Goal: Information Seeking & Learning: Compare options

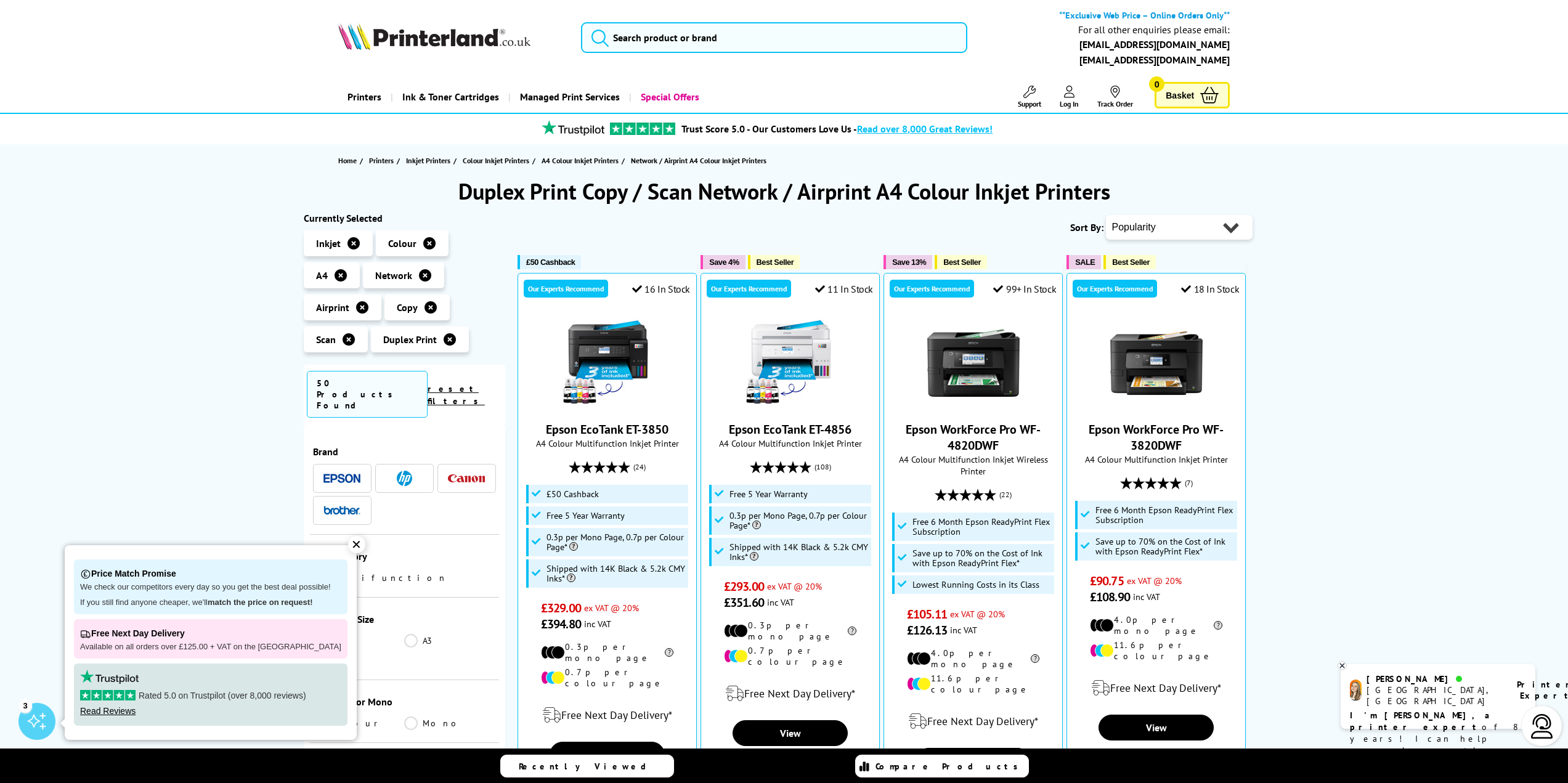
click at [348, 547] on div "✕" at bounding box center [357, 545] width 17 height 17
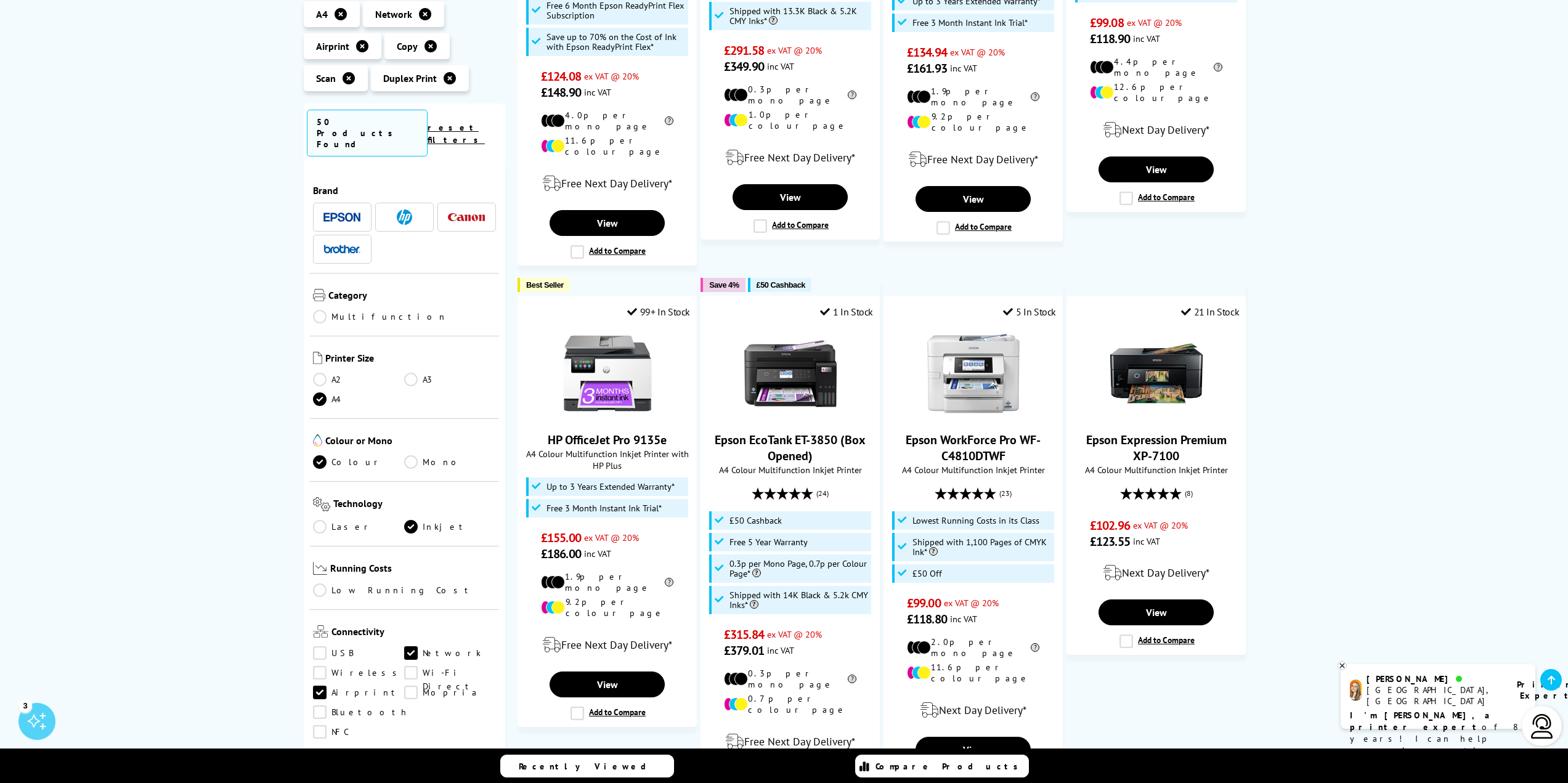
scroll to position [1109, 0]
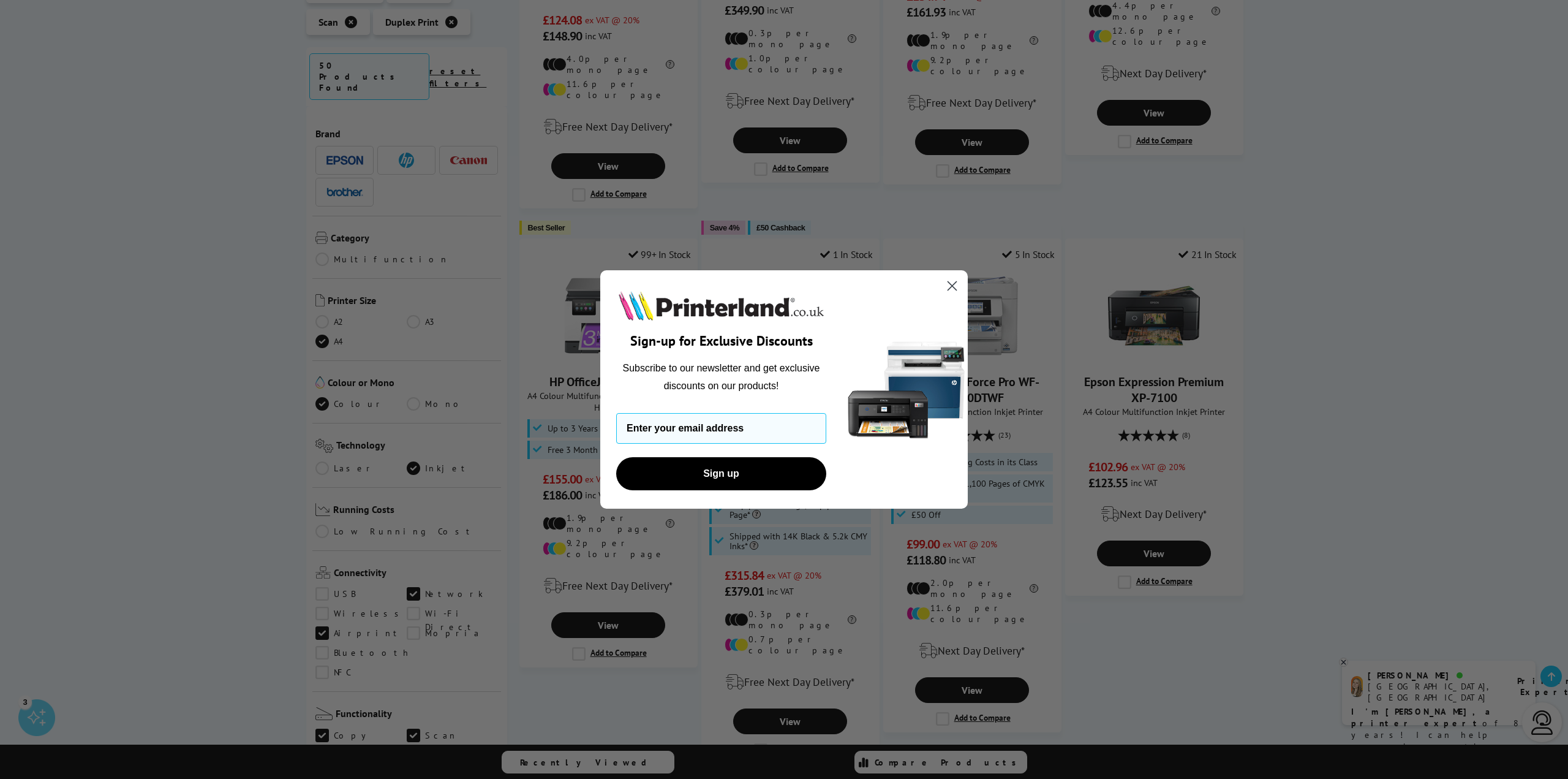
click at [949, 289] on icon "Close dialog" at bounding box center [952, 286] width 22 height 22
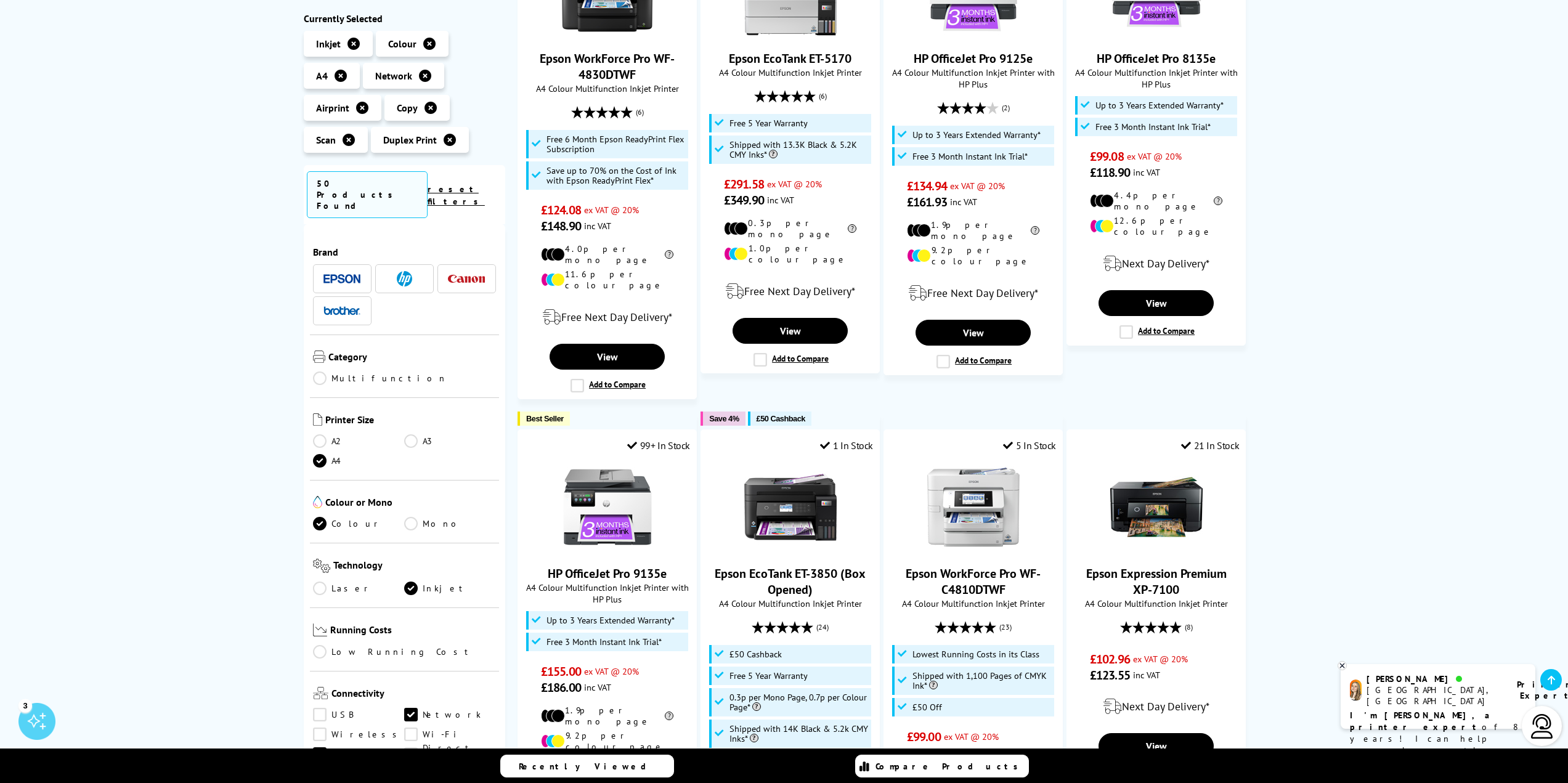
scroll to position [1047, 0]
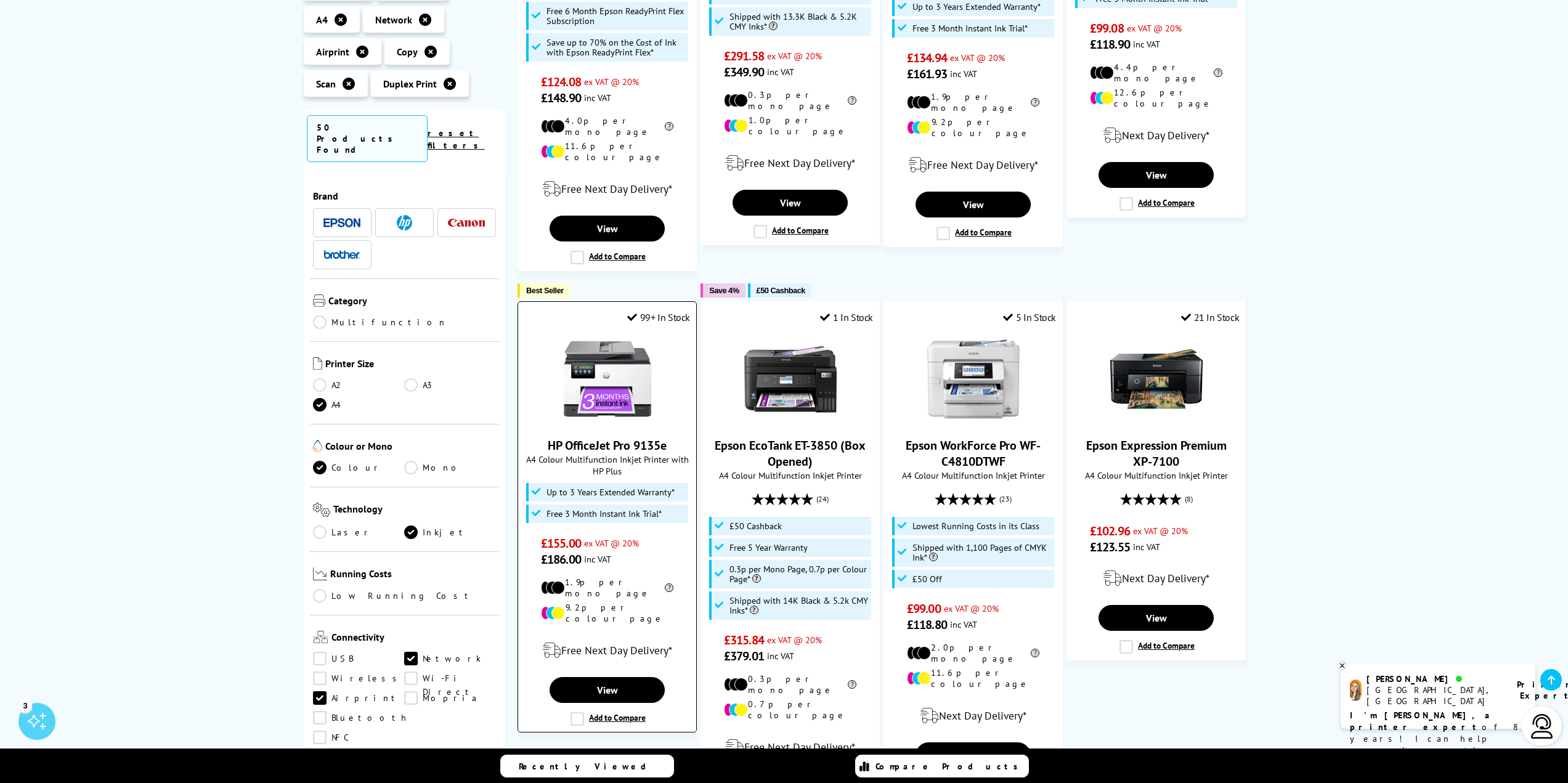
click at [574, 712] on label "Add to Compare" at bounding box center [608, 719] width 75 height 14
click at [0, 0] on input "Add to Compare" at bounding box center [0, 0] width 0 height 0
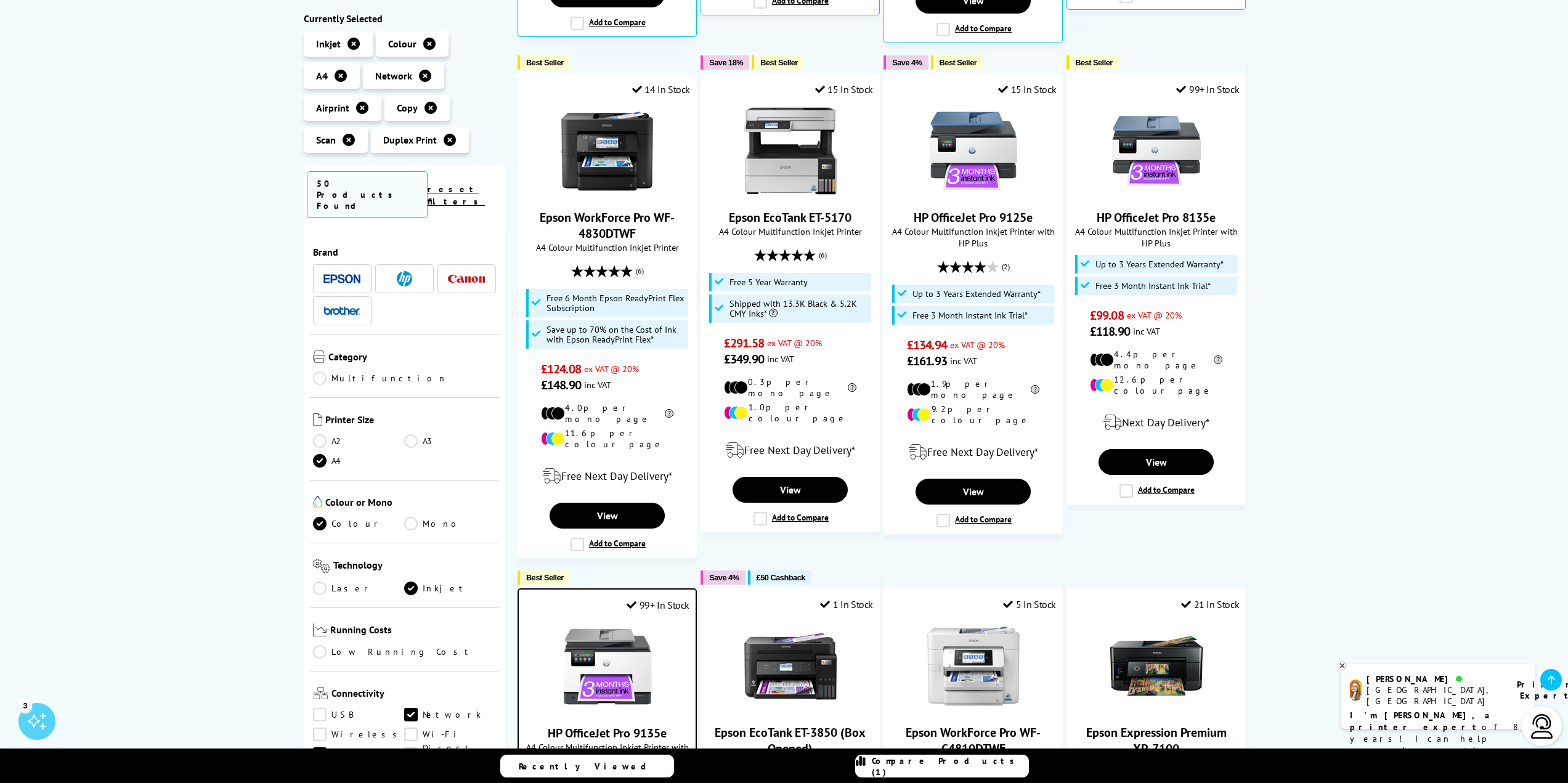
scroll to position [678, 0]
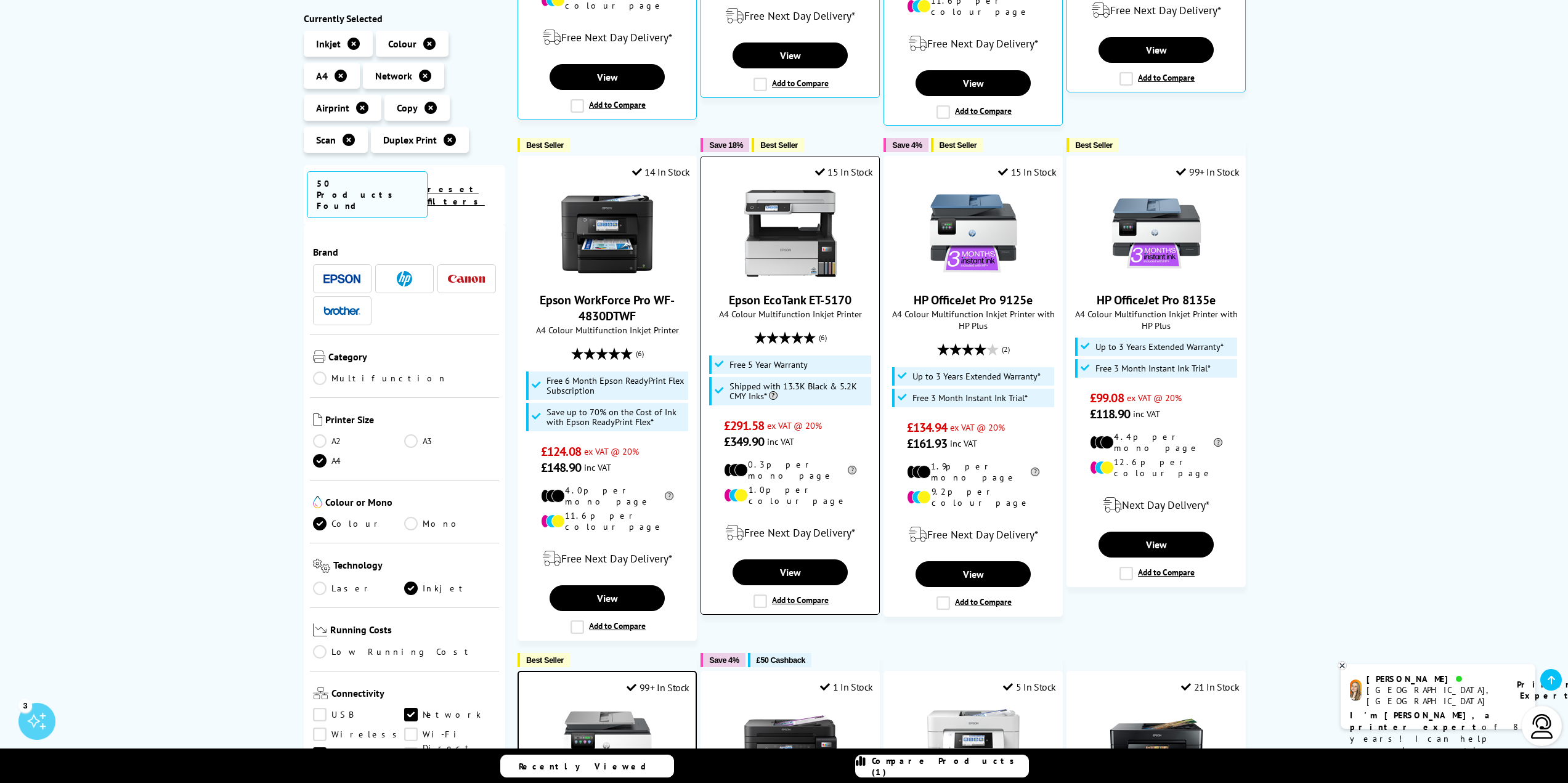
click at [761, 594] on label "Add to Compare" at bounding box center [791, 601] width 75 height 14
click at [0, 0] on input "Add to Compare" at bounding box center [0, 0] width 0 height 0
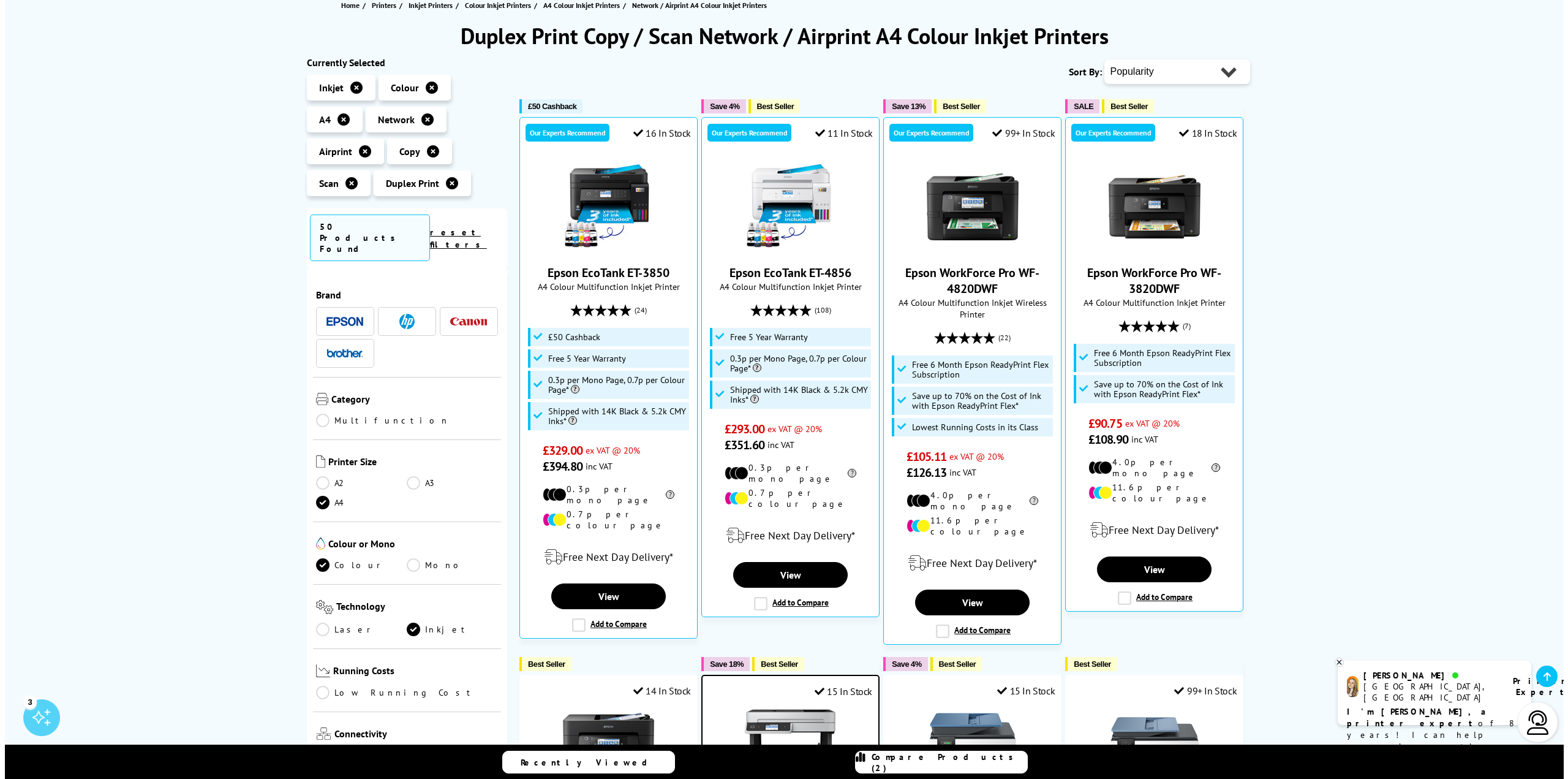
scroll to position [123, 0]
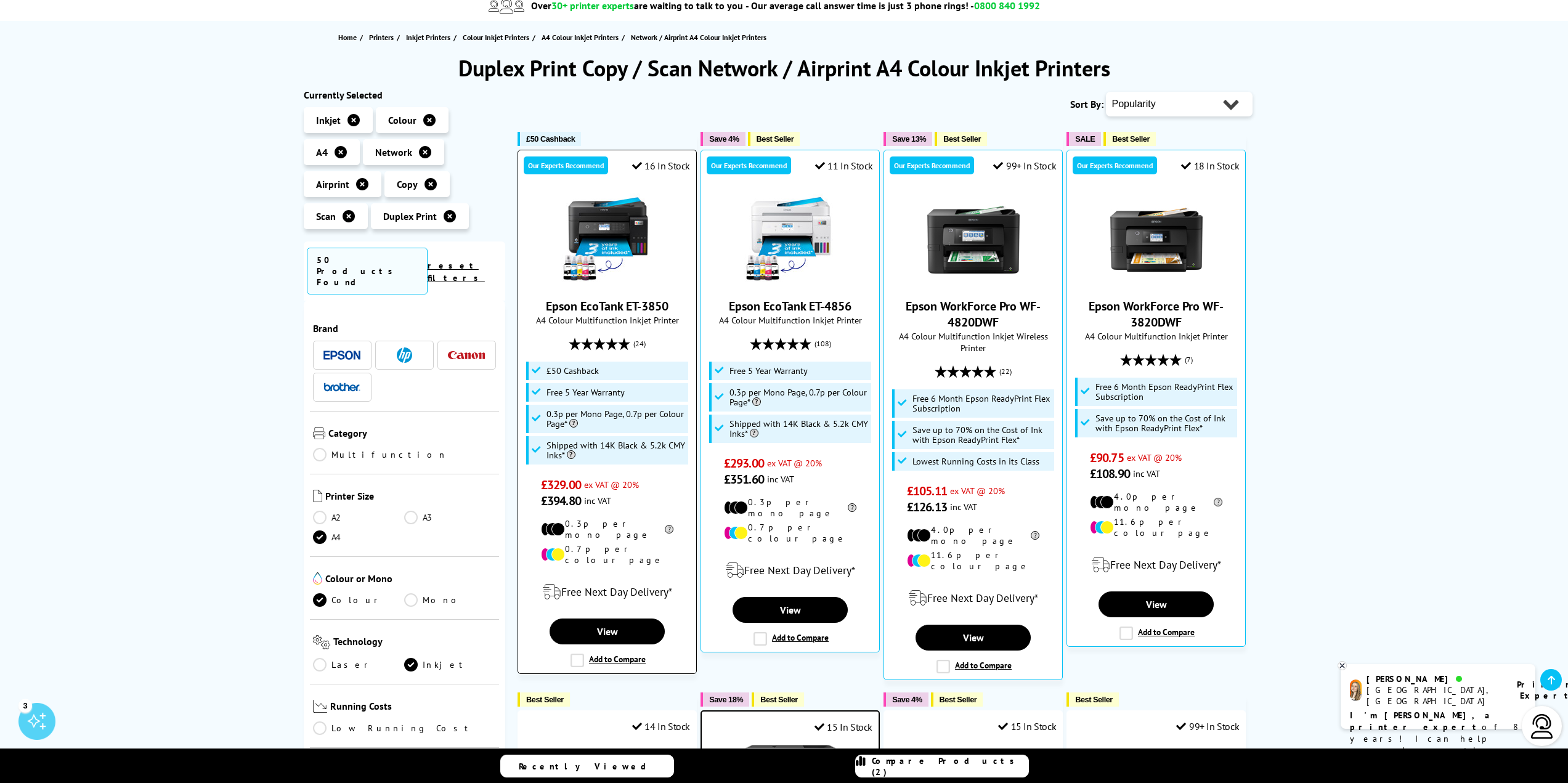
click at [570, 654] on label "Add to Compare" at bounding box center [608, 660] width 75 height 14
click at [0, 0] on input "Add to Compare" at bounding box center [0, 0] width 0 height 0
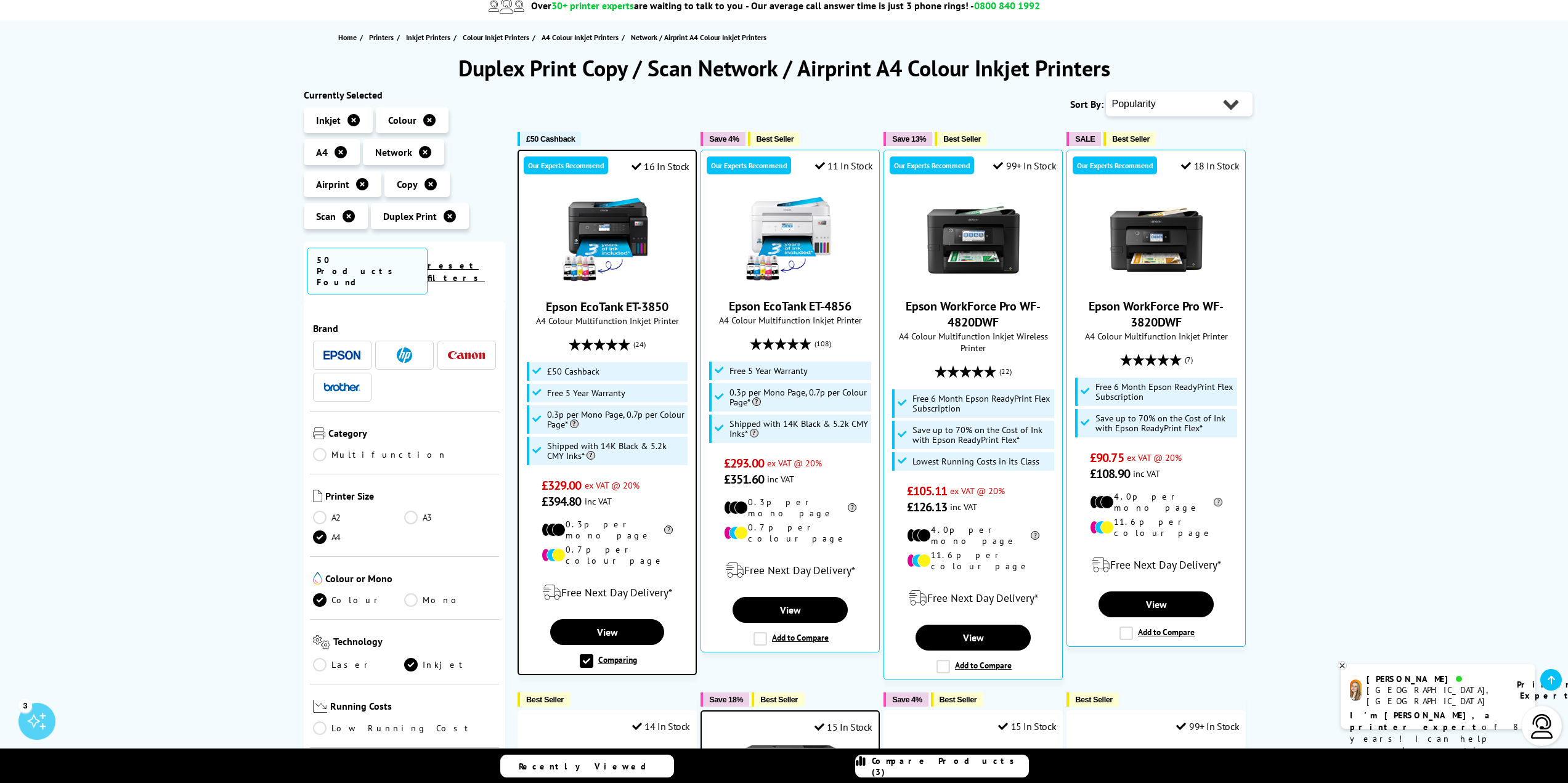
click at [939, 766] on span "Compare Products (3)" at bounding box center [949, 766] width 157 height 22
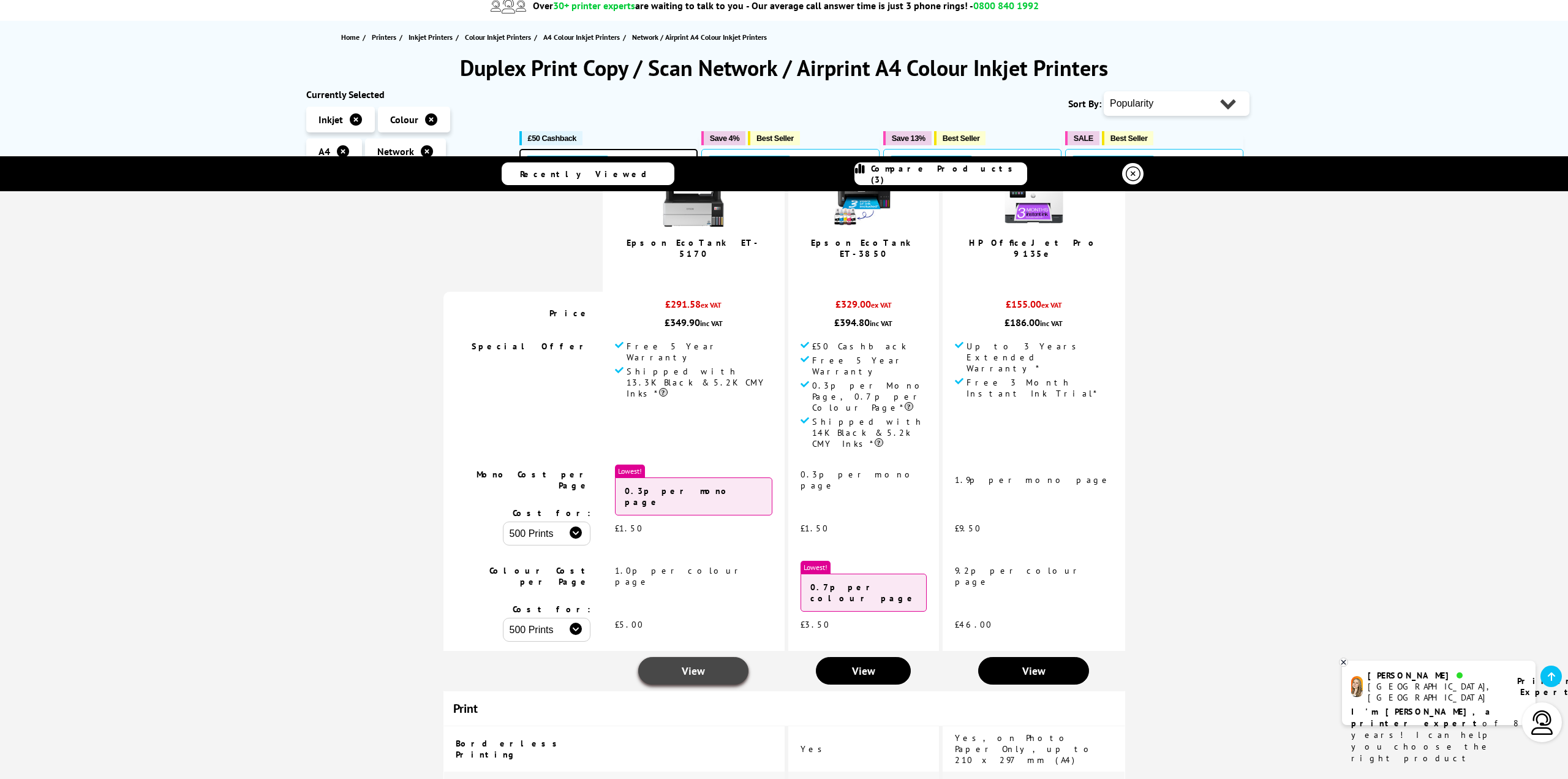
click at [705, 663] on span "View" at bounding box center [693, 670] width 23 height 14
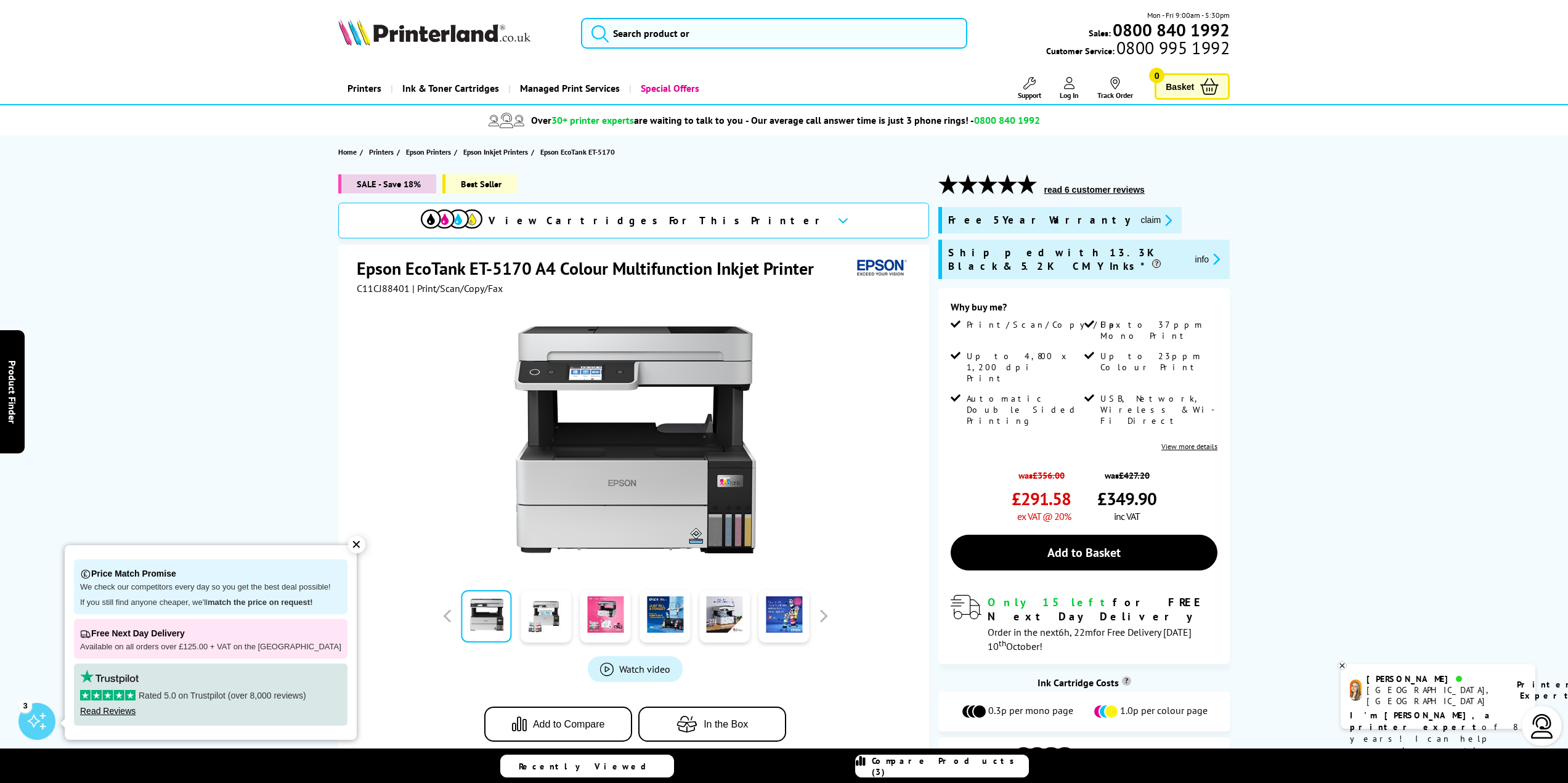
click at [348, 545] on div "✕" at bounding box center [357, 545] width 17 height 17
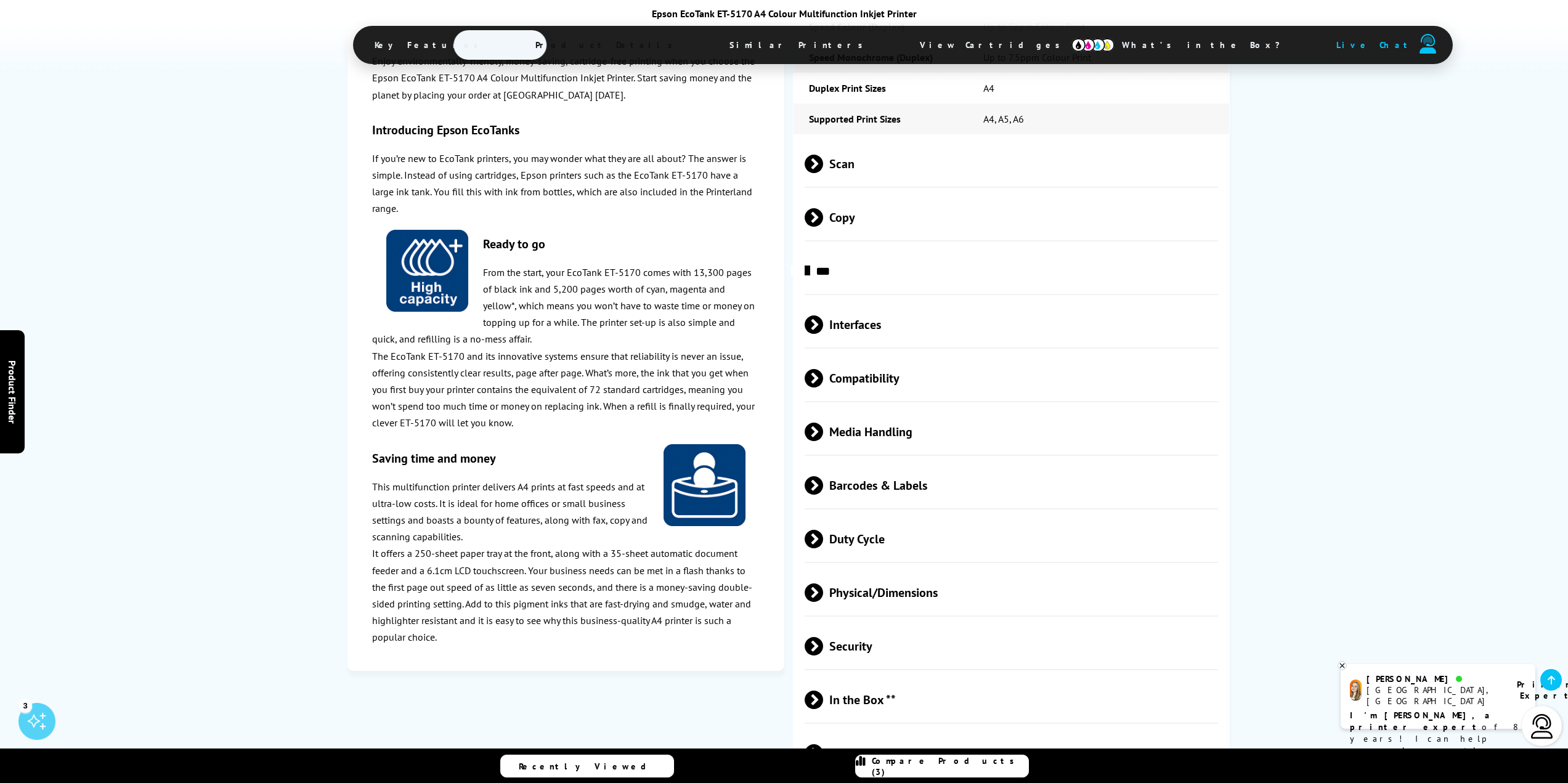
scroll to position [2032, 0]
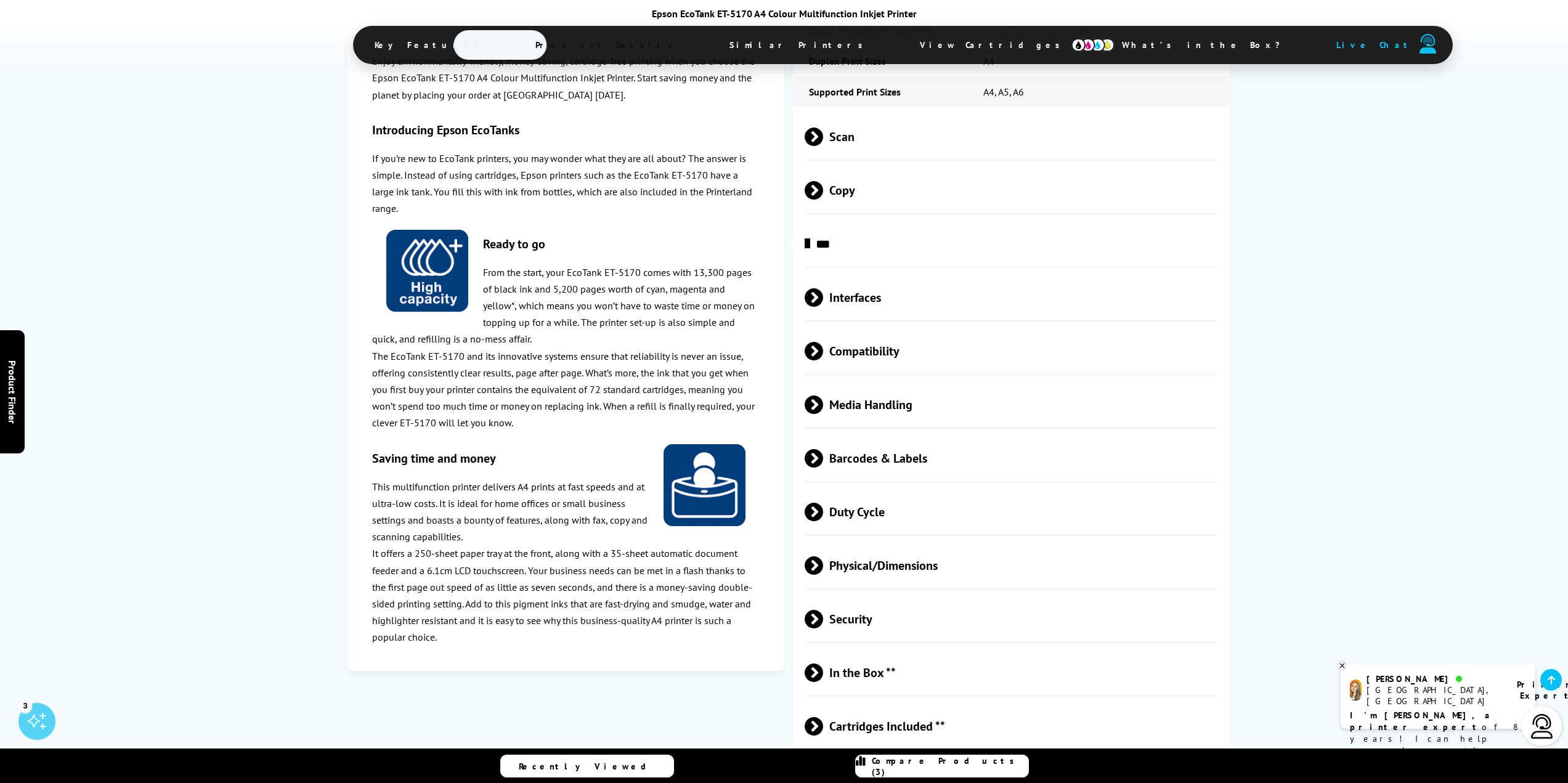
click at [823, 395] on span at bounding box center [823, 405] width 0 height 19
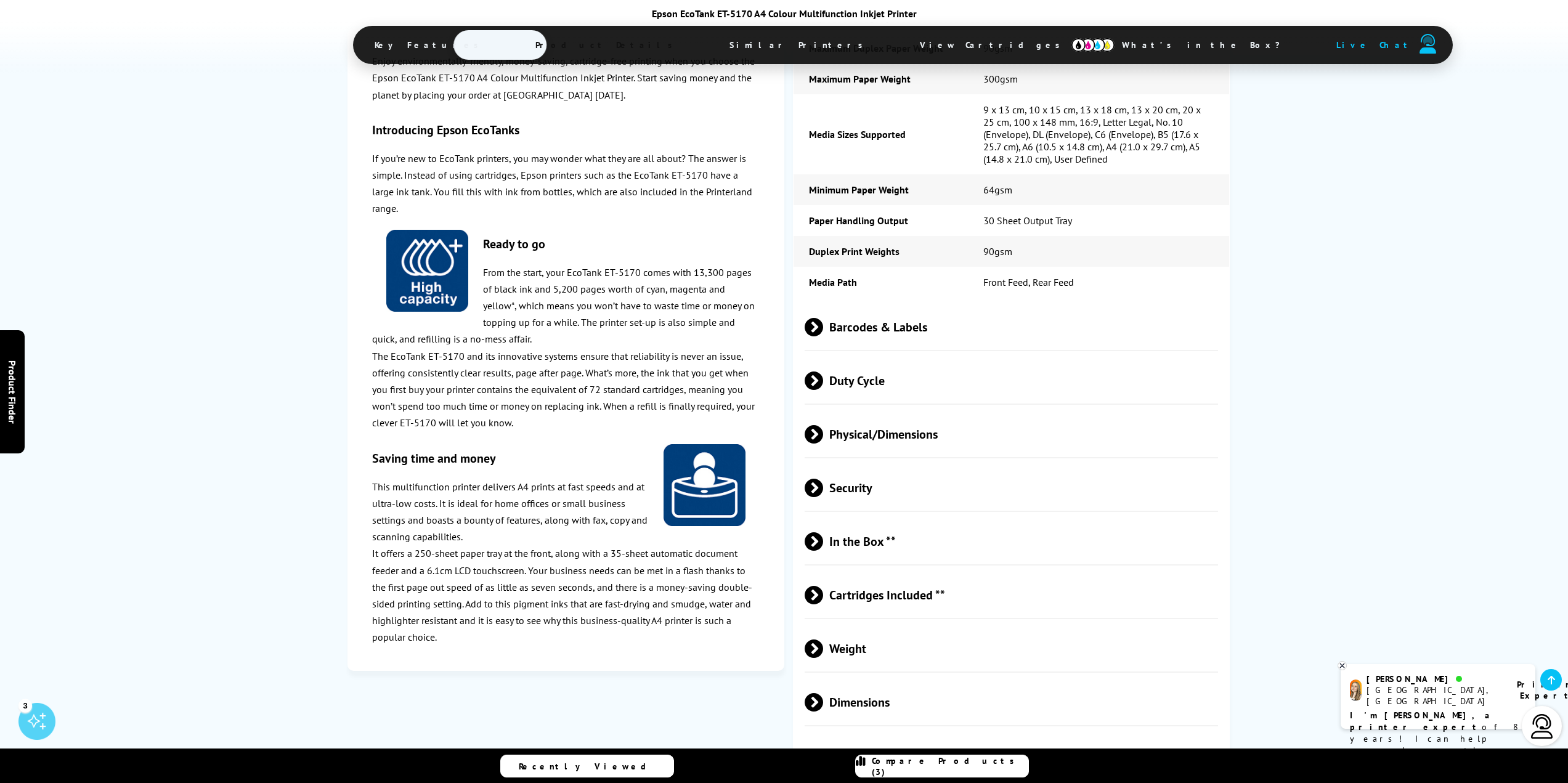
scroll to position [2587, 0]
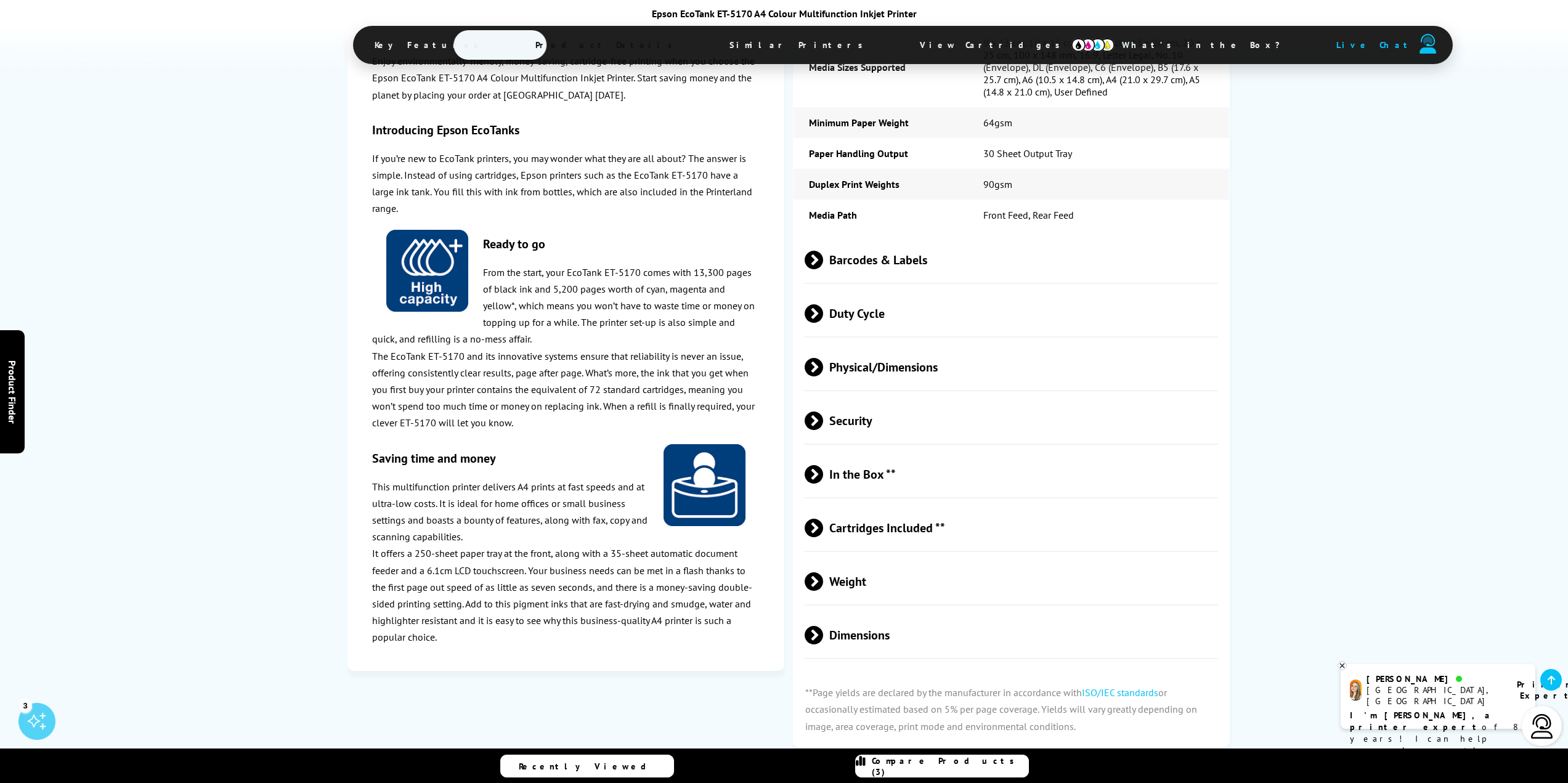
click at [823, 304] on span at bounding box center [823, 313] width 0 height 19
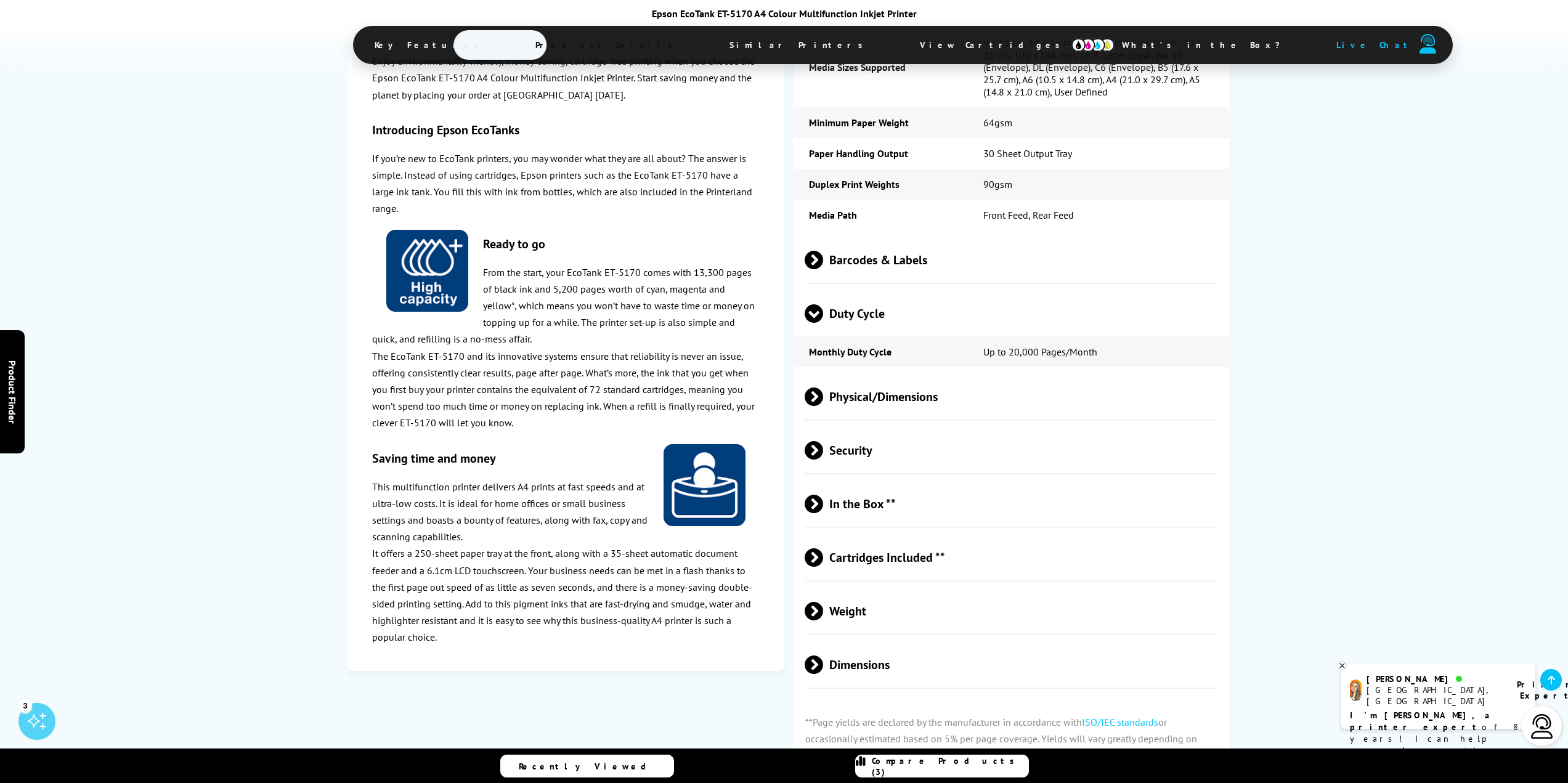
click at [814, 323] on span at bounding box center [814, 323] width 19 height 0
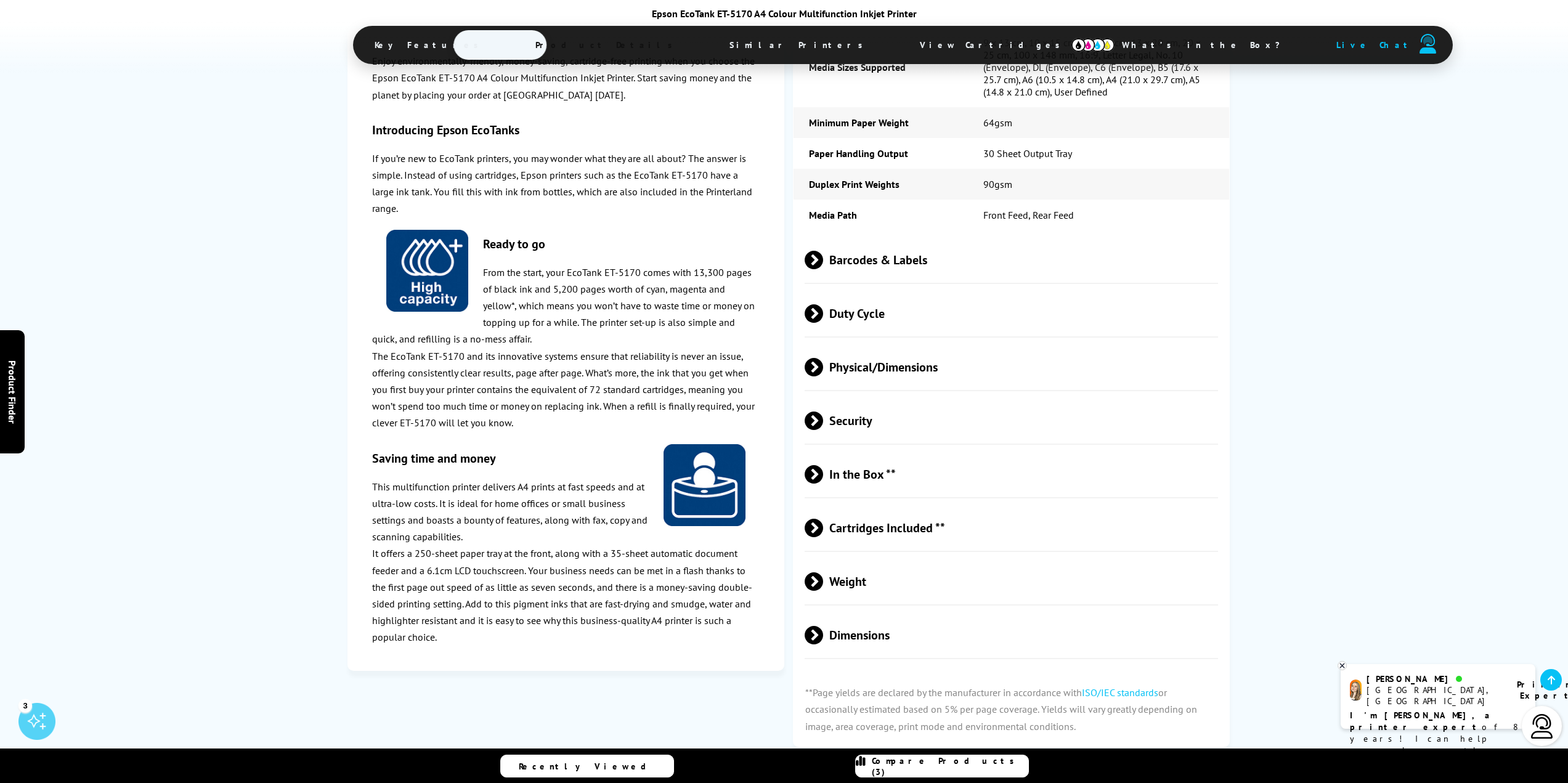
click at [823, 519] on span at bounding box center [823, 528] width 0 height 19
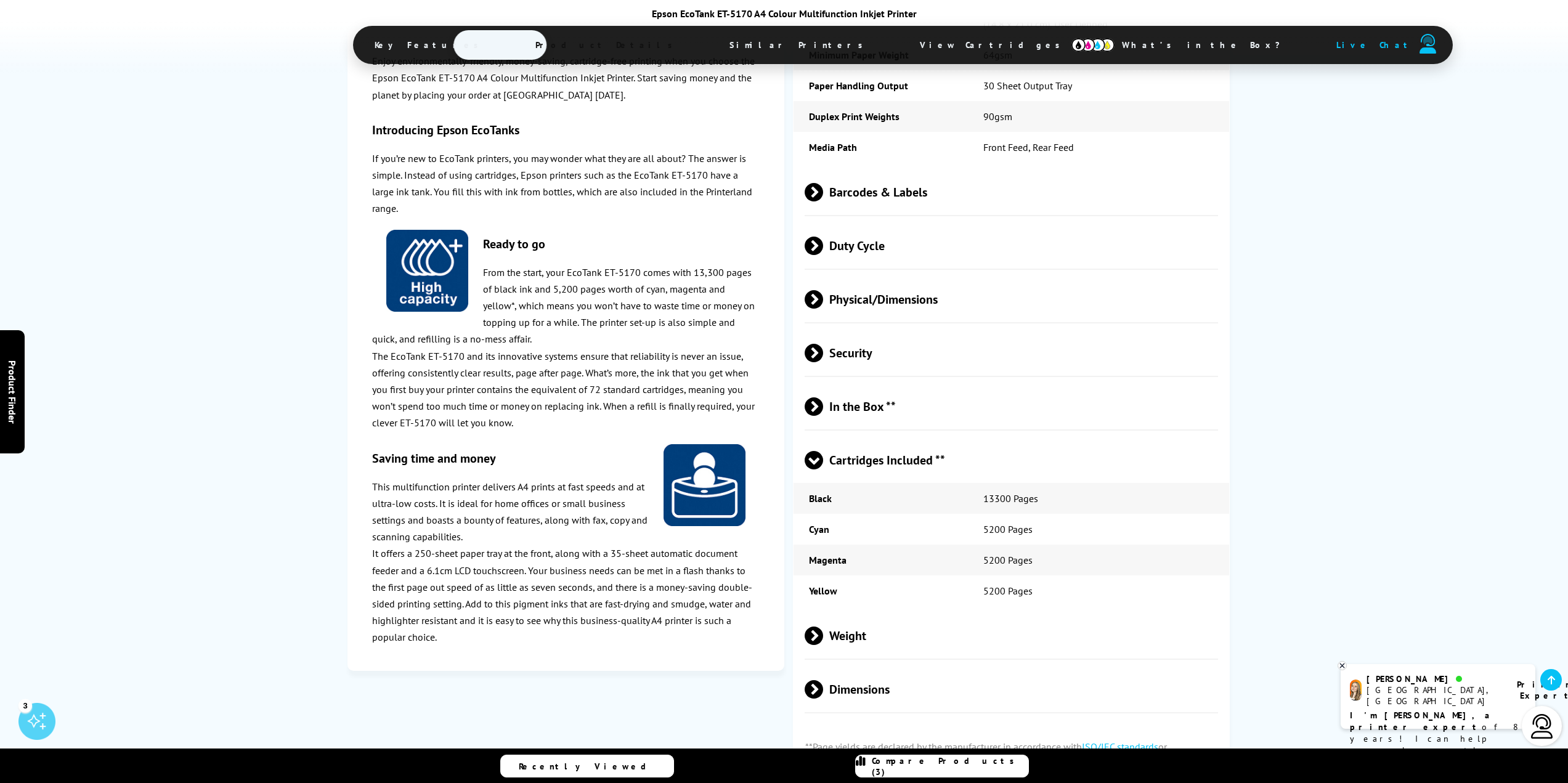
scroll to position [2771, 0]
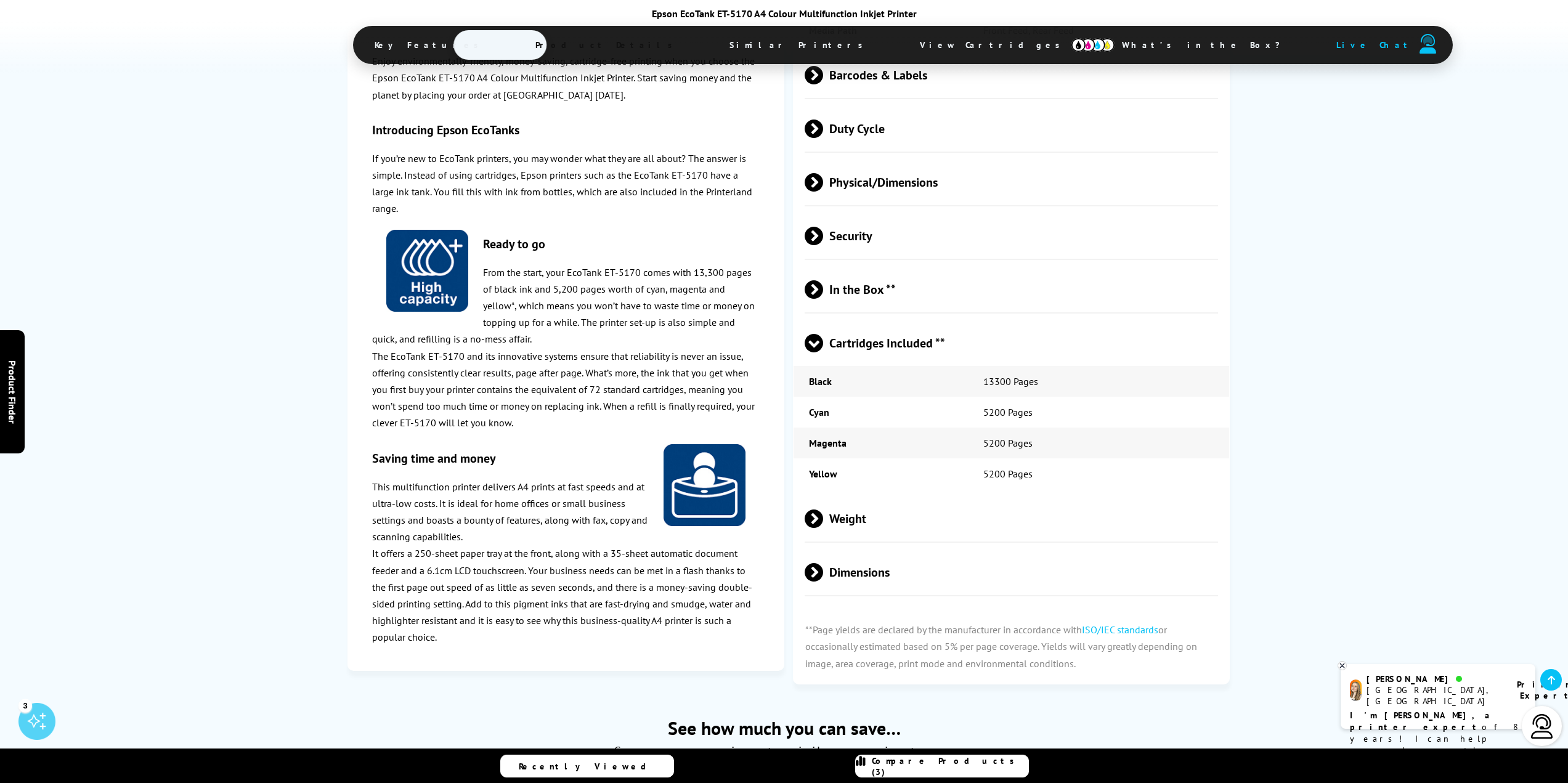
click at [823, 563] on span at bounding box center [823, 572] width 0 height 19
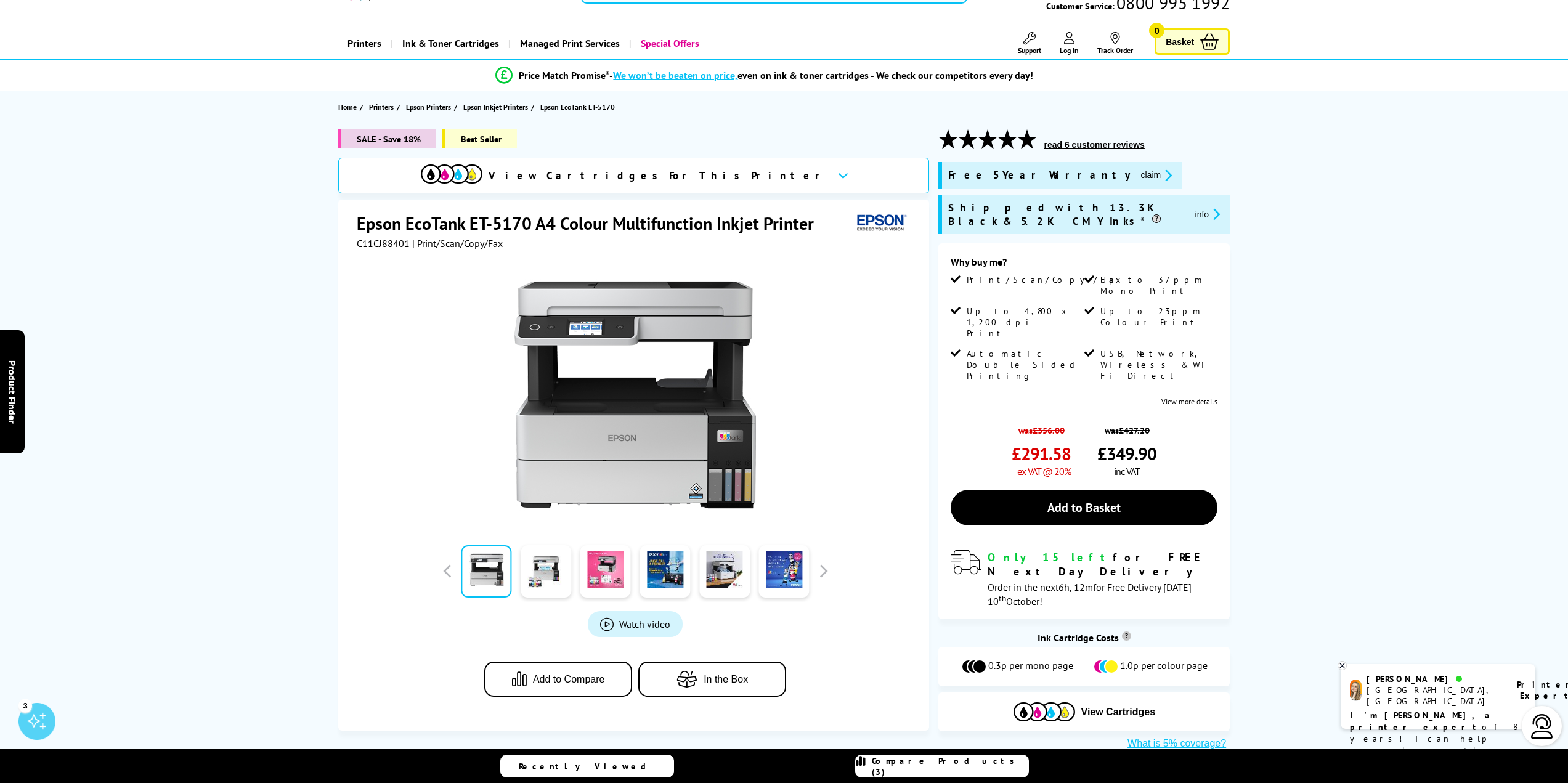
scroll to position [0, 0]
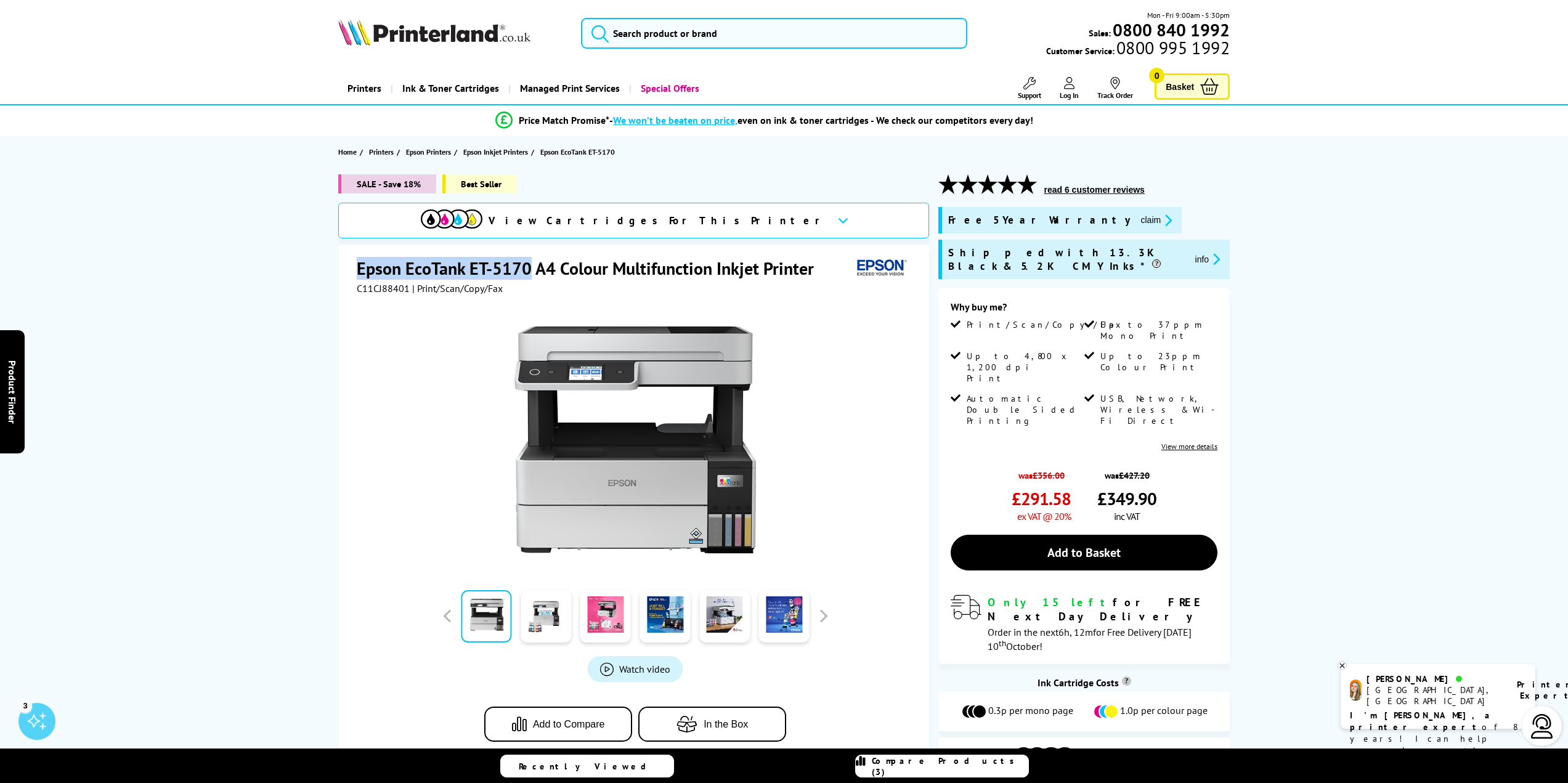
drag, startPoint x: 533, startPoint y: 267, endPoint x: 359, endPoint y: 264, distance: 174.0
click at [359, 264] on h1 "Epson EcoTank ET-5170 A4 Colour Multifunction Inkjet Printer" at bounding box center [592, 268] width 470 height 23
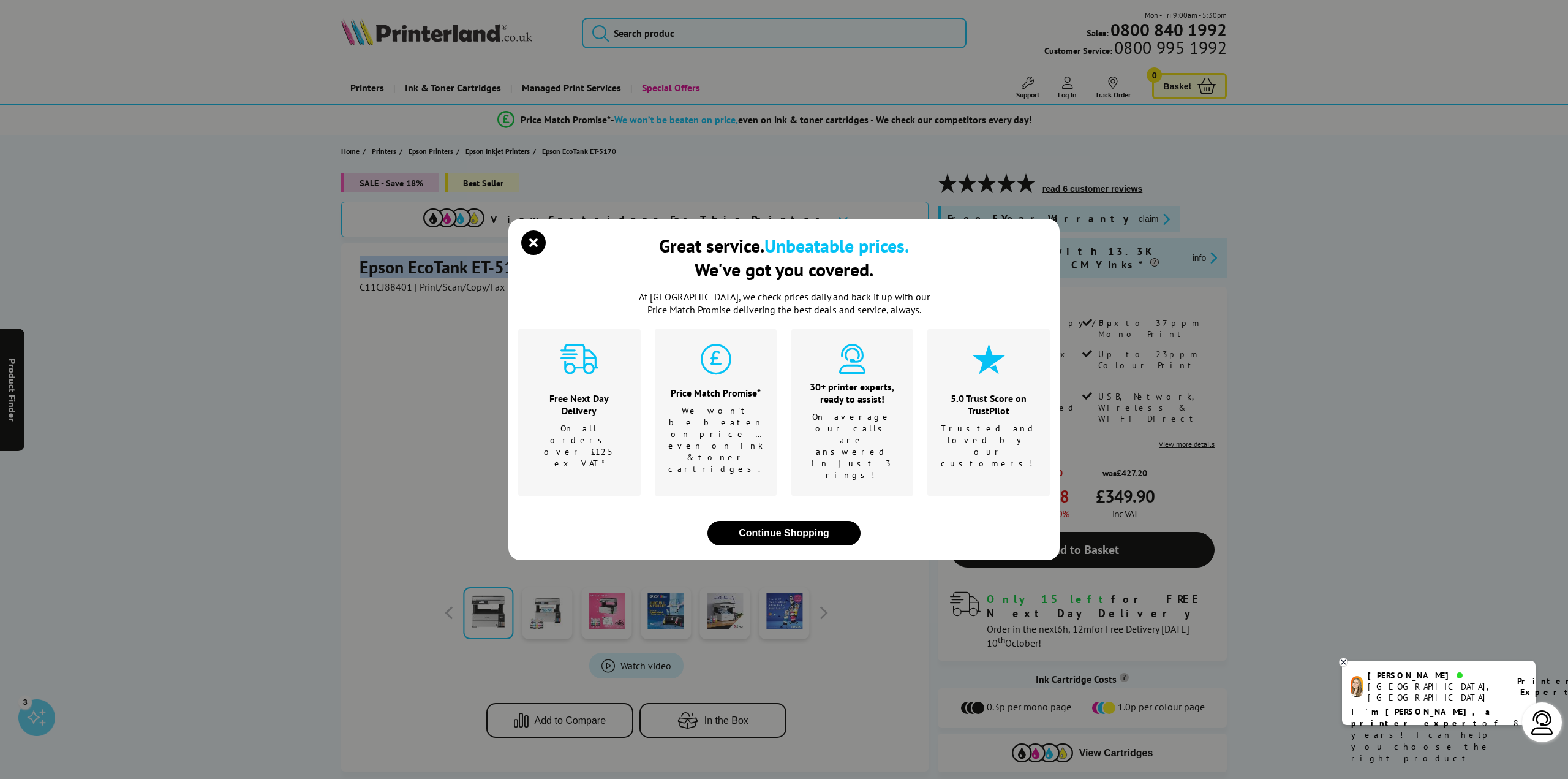
copy h1 "Epson EcoTank ET-5170"
click at [532, 255] on icon "close modal" at bounding box center [533, 243] width 24 height 24
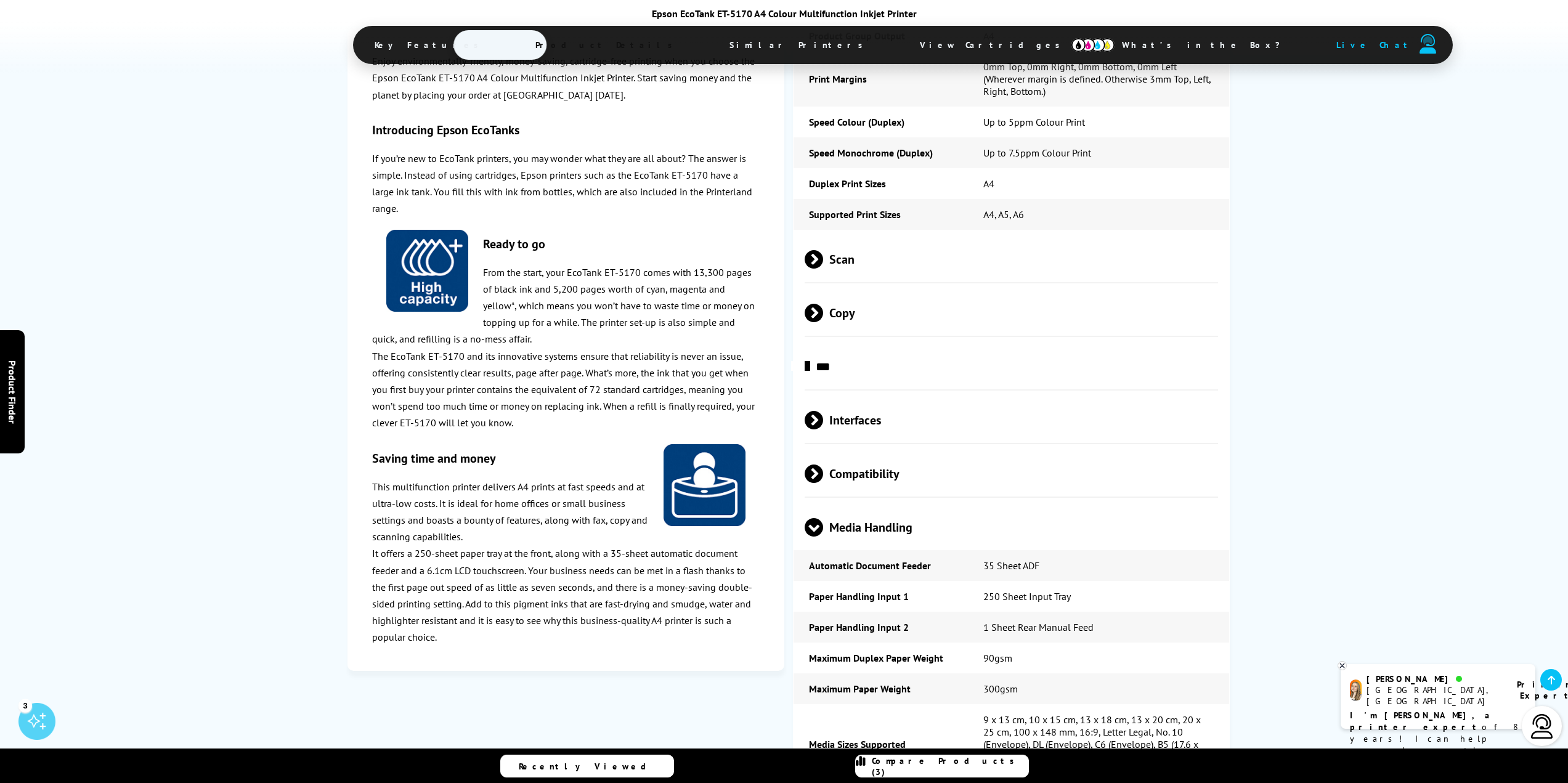
scroll to position [1909, 0]
click at [823, 251] on span at bounding box center [823, 260] width 0 height 19
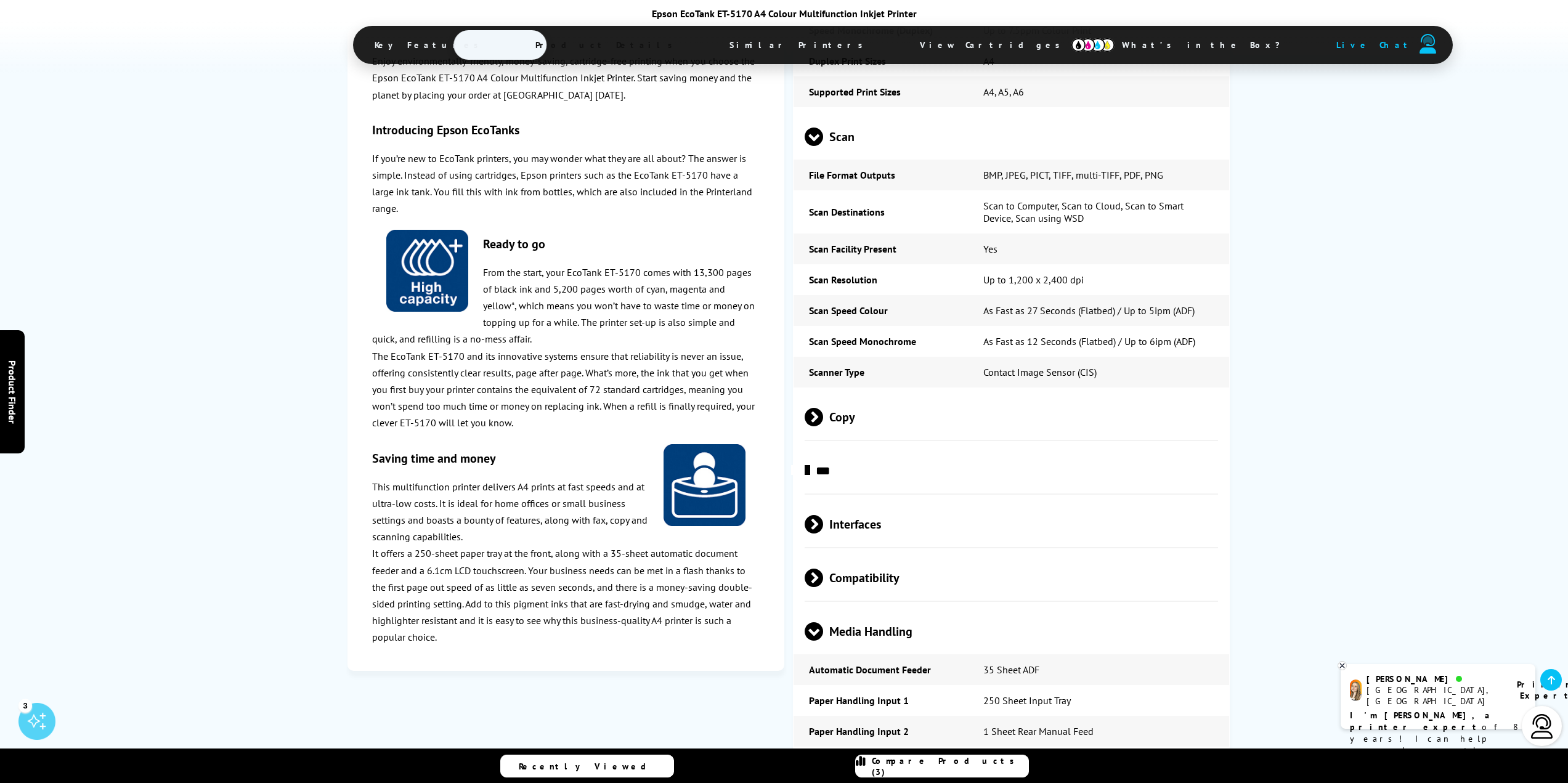
scroll to position [2094, 0]
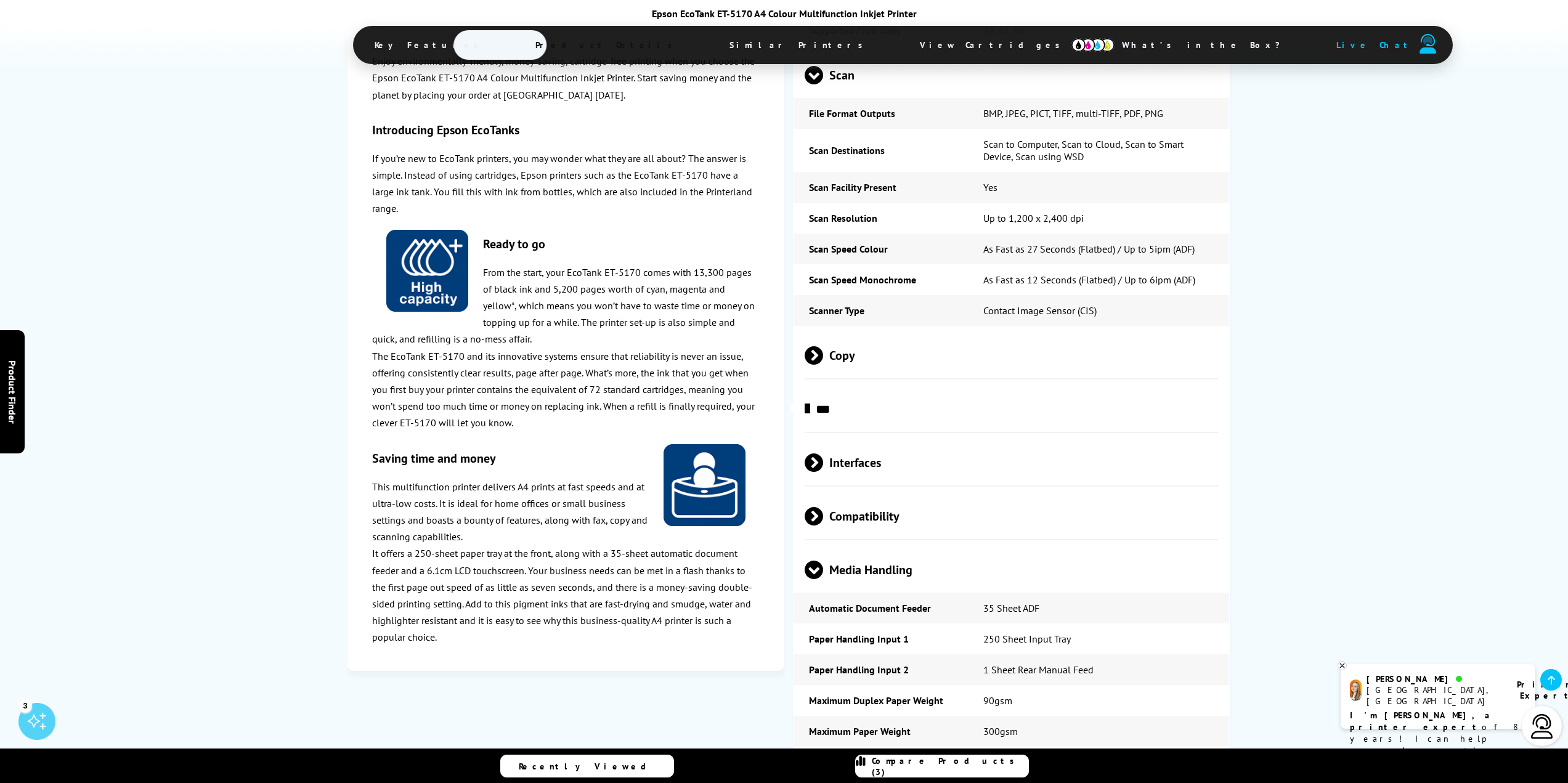
click at [823, 346] on span at bounding box center [823, 355] width 0 height 19
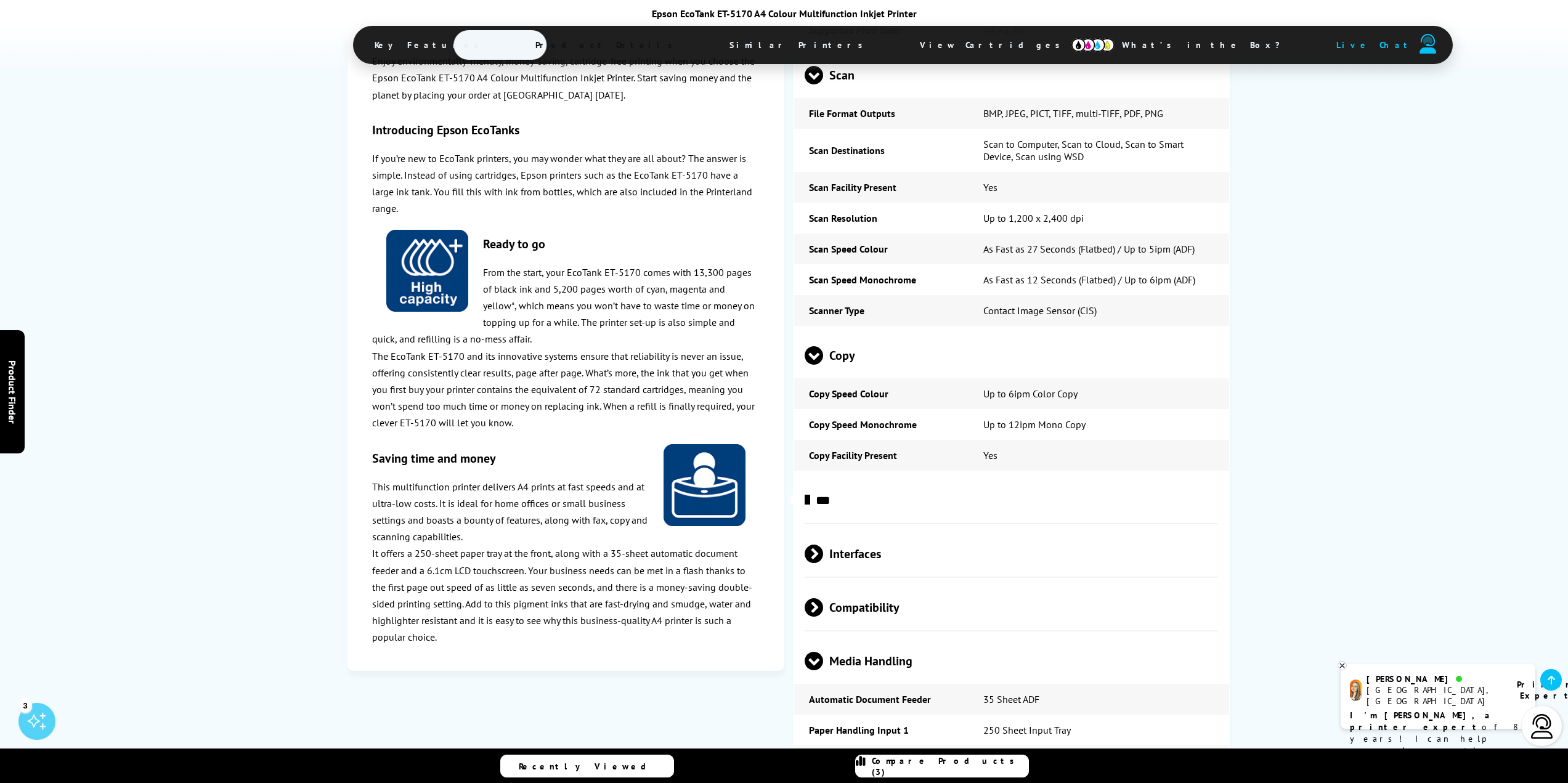
click at [808, 365] on span at bounding box center [814, 365] width 19 height 0
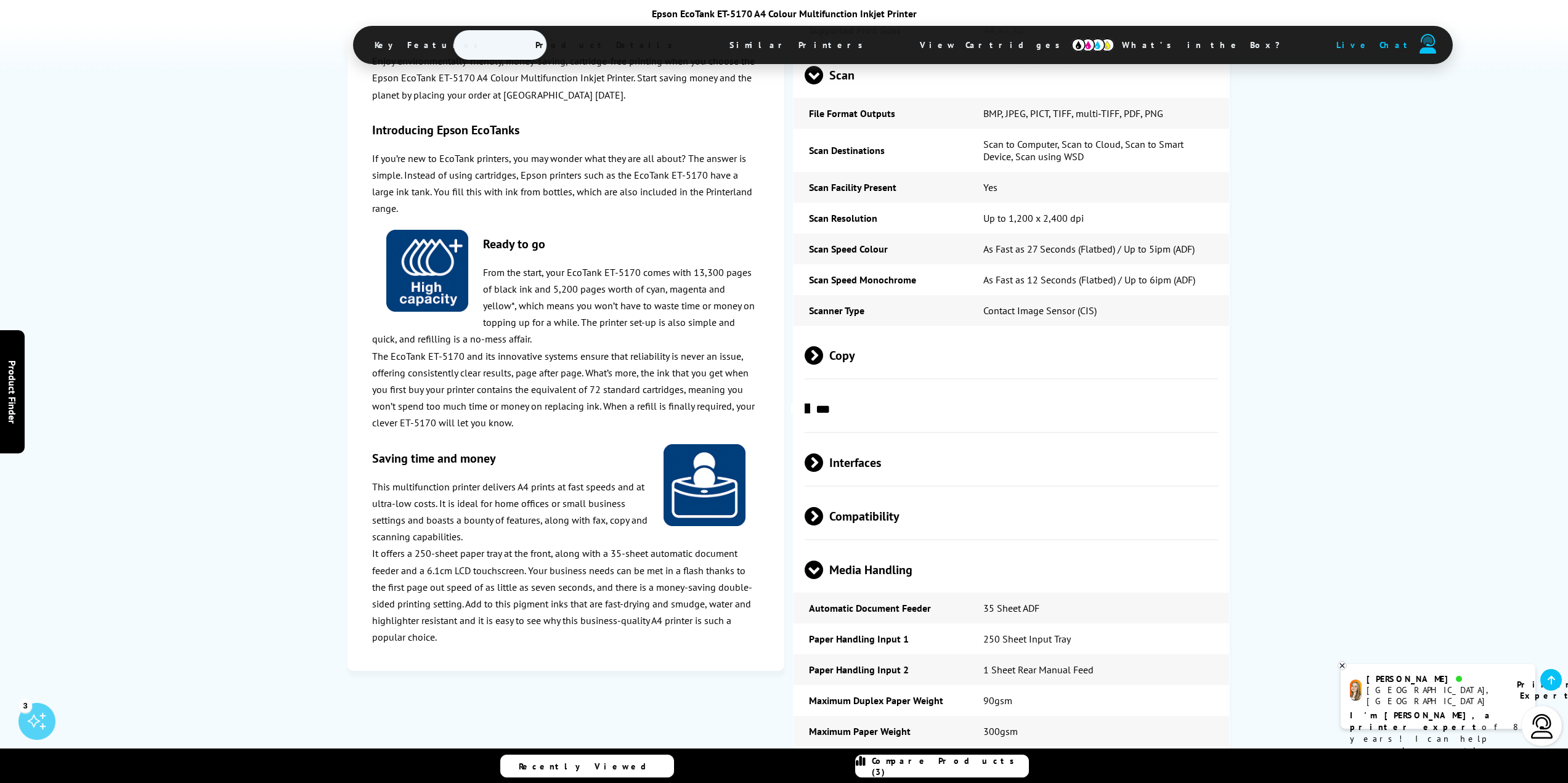
click at [823, 453] on span at bounding box center [823, 462] width 0 height 19
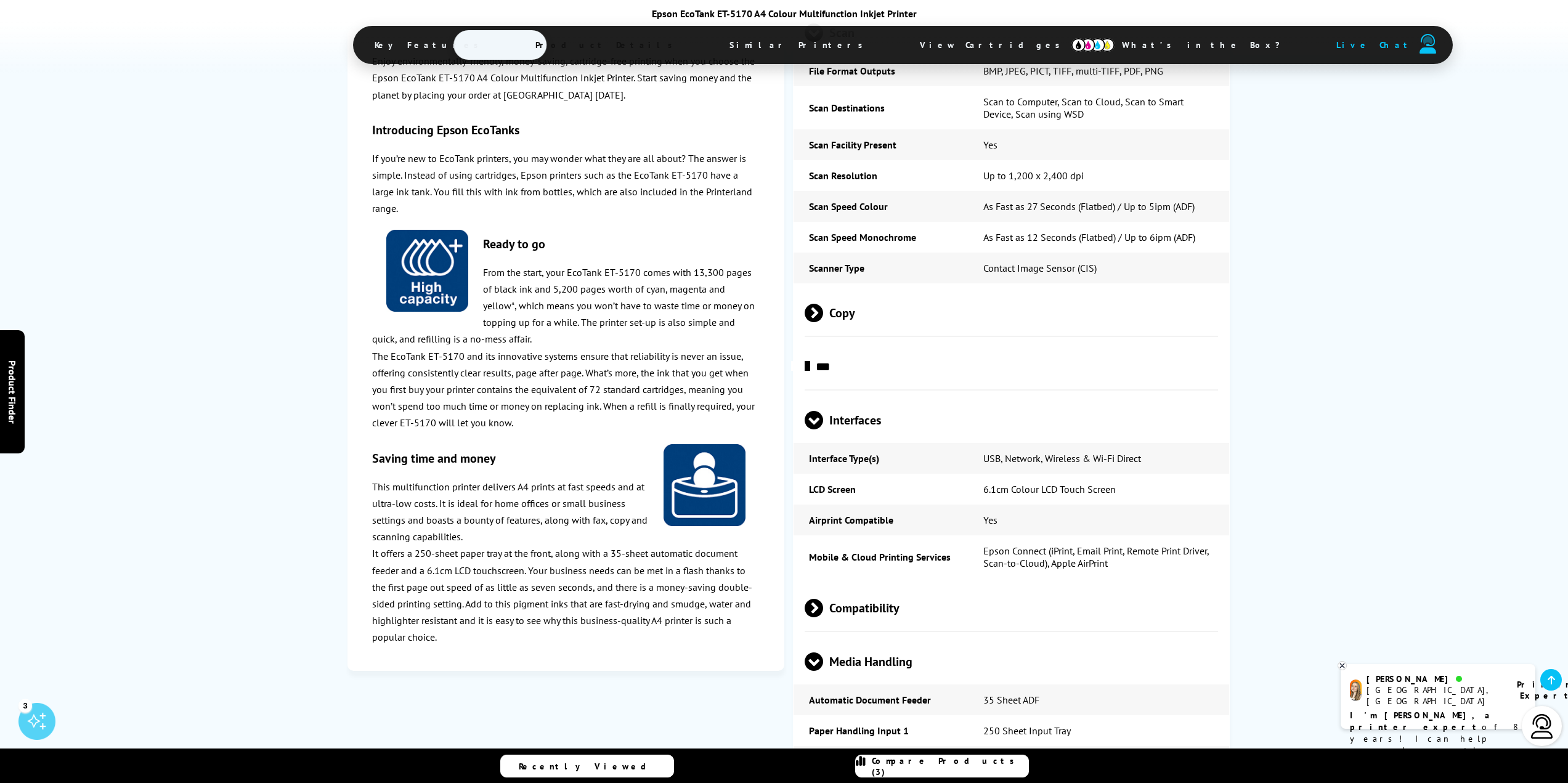
scroll to position [2278, 0]
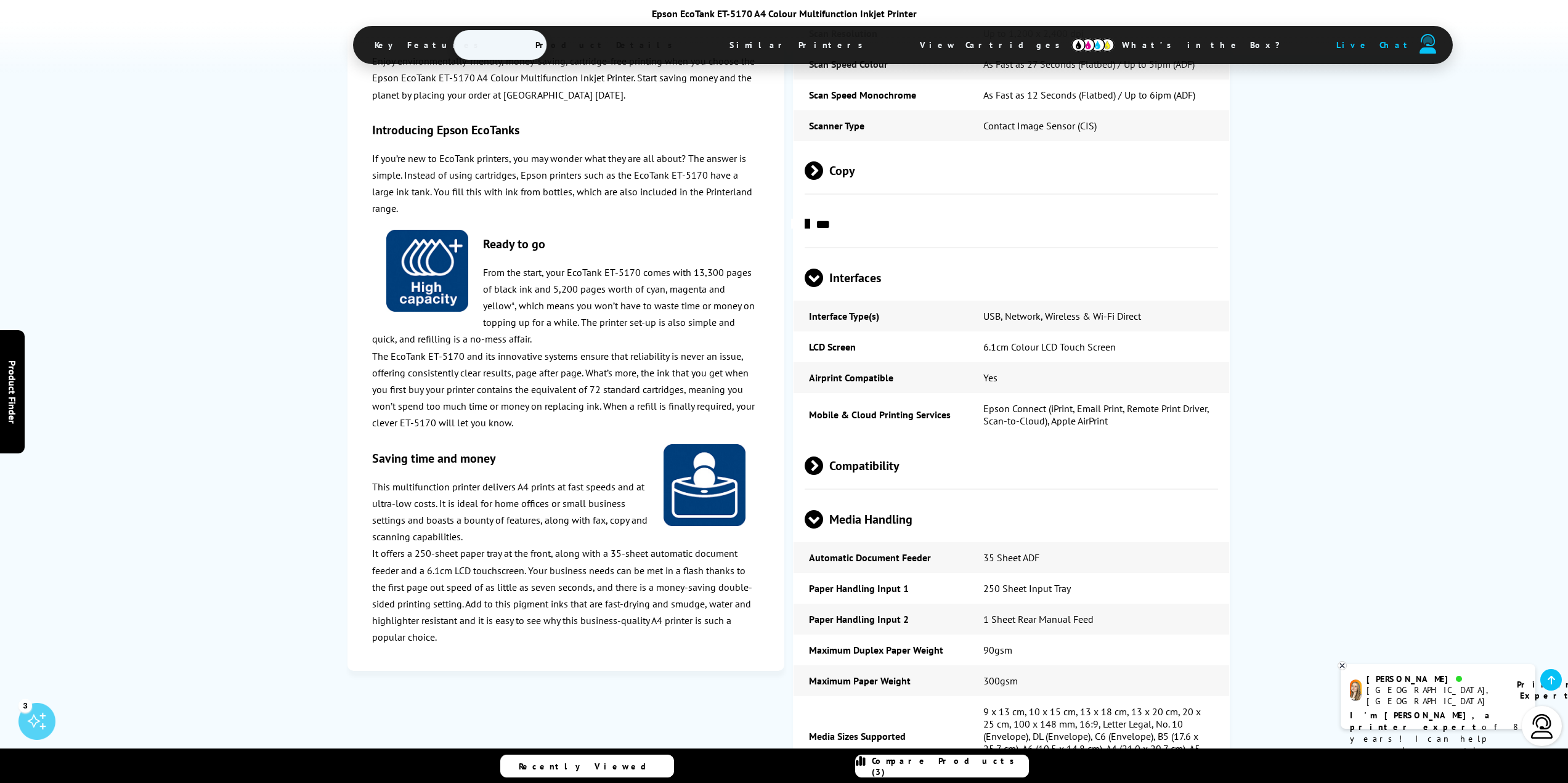
click at [823, 457] on span at bounding box center [823, 466] width 0 height 19
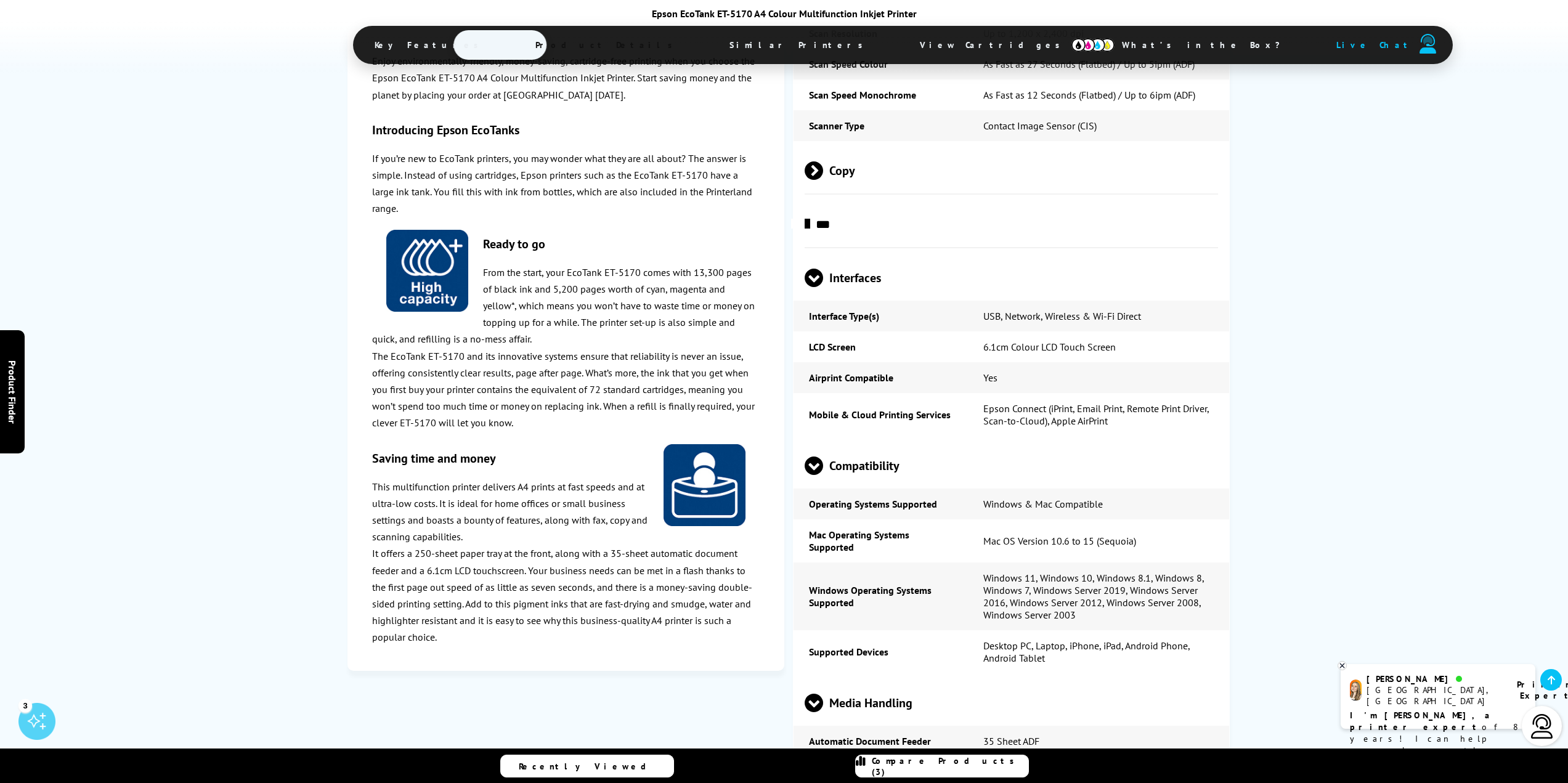
click at [816, 475] on span at bounding box center [814, 475] width 19 height 0
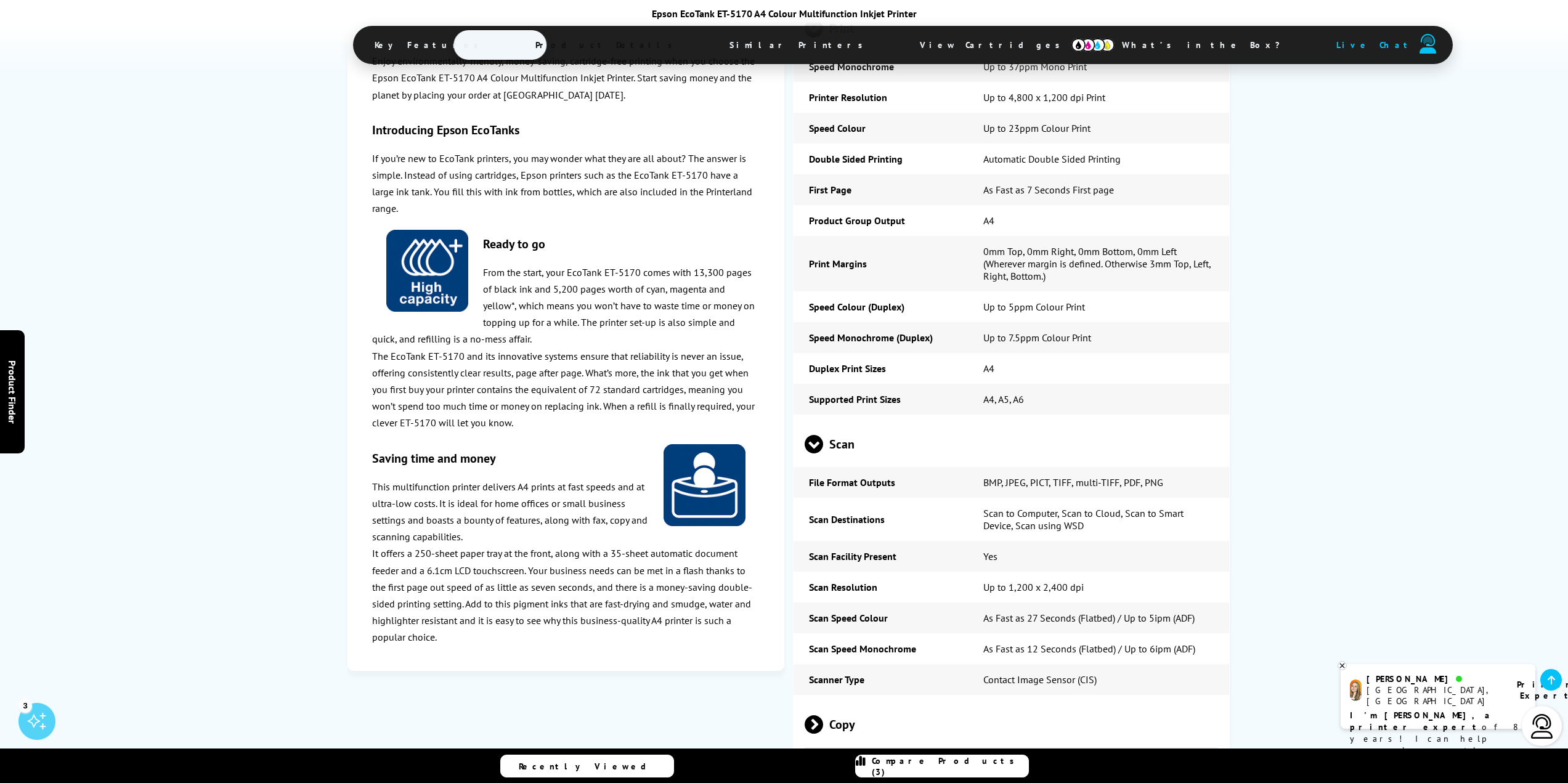
scroll to position [1724, 0]
